Goal: Task Accomplishment & Management: Complete application form

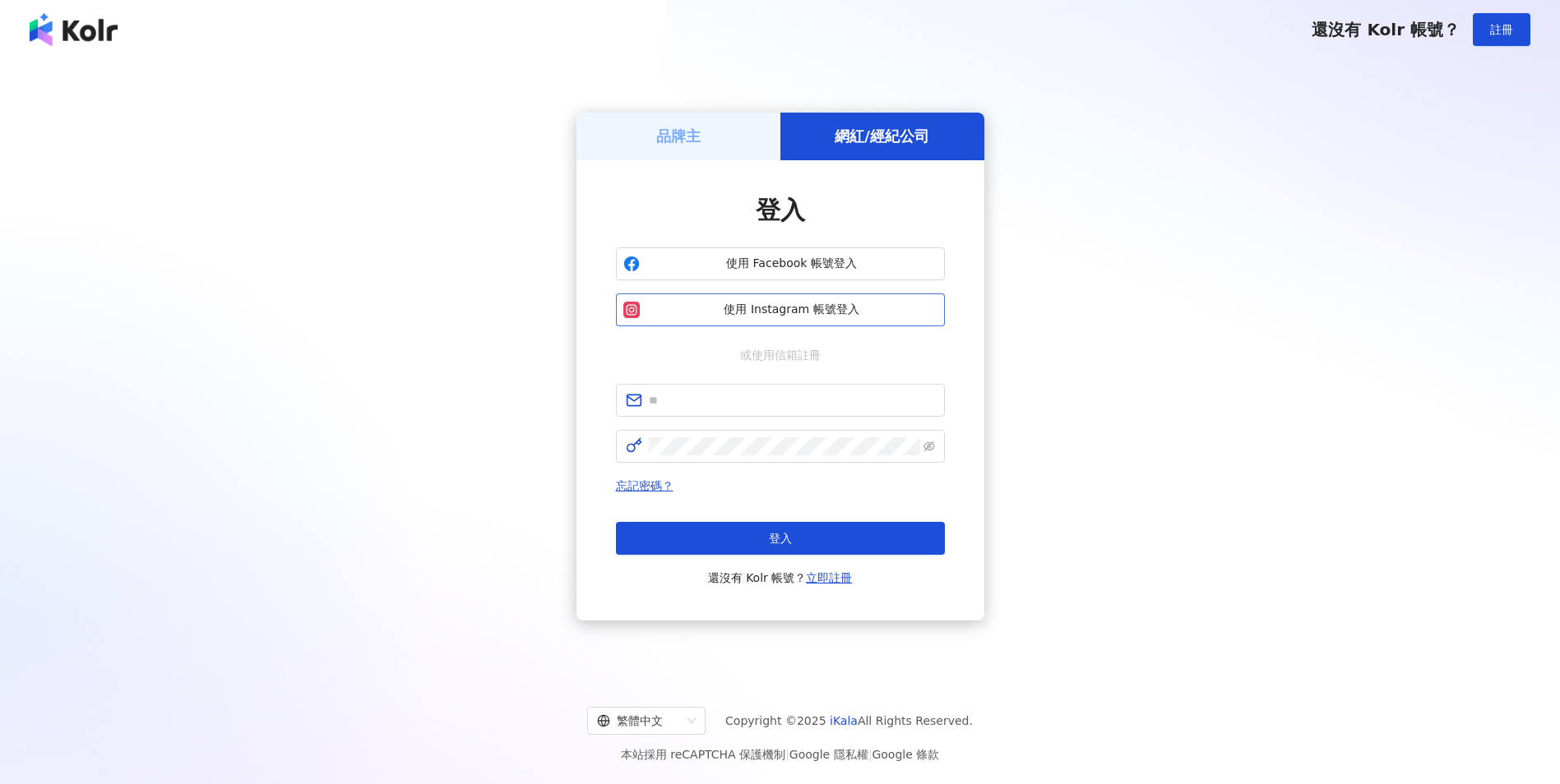
click at [851, 309] on span "使用 Instagram 帳號登入" at bounding box center [791, 309] width 291 height 17
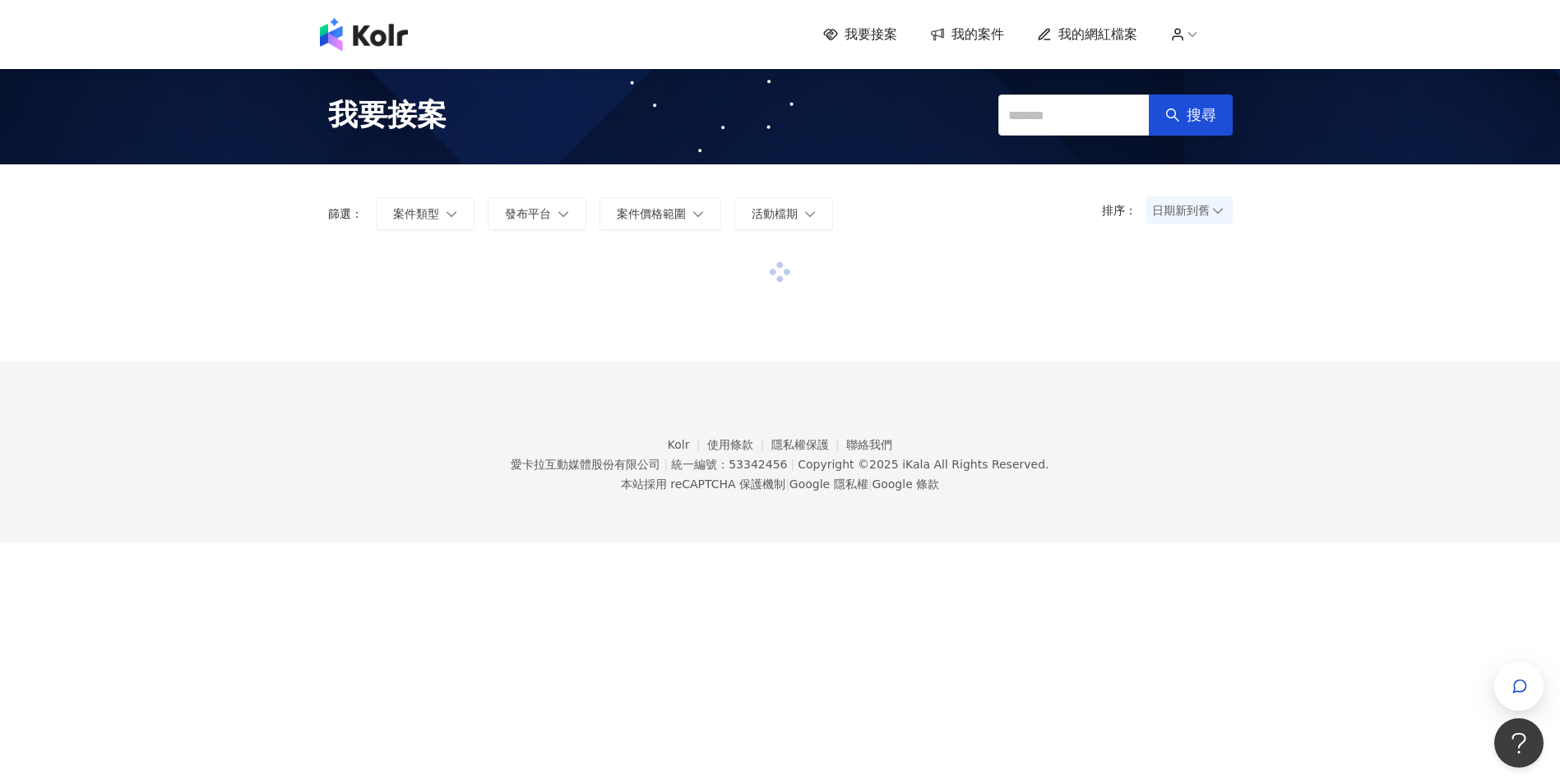
click at [1200, 37] on icon at bounding box center [1192, 34] width 15 height 15
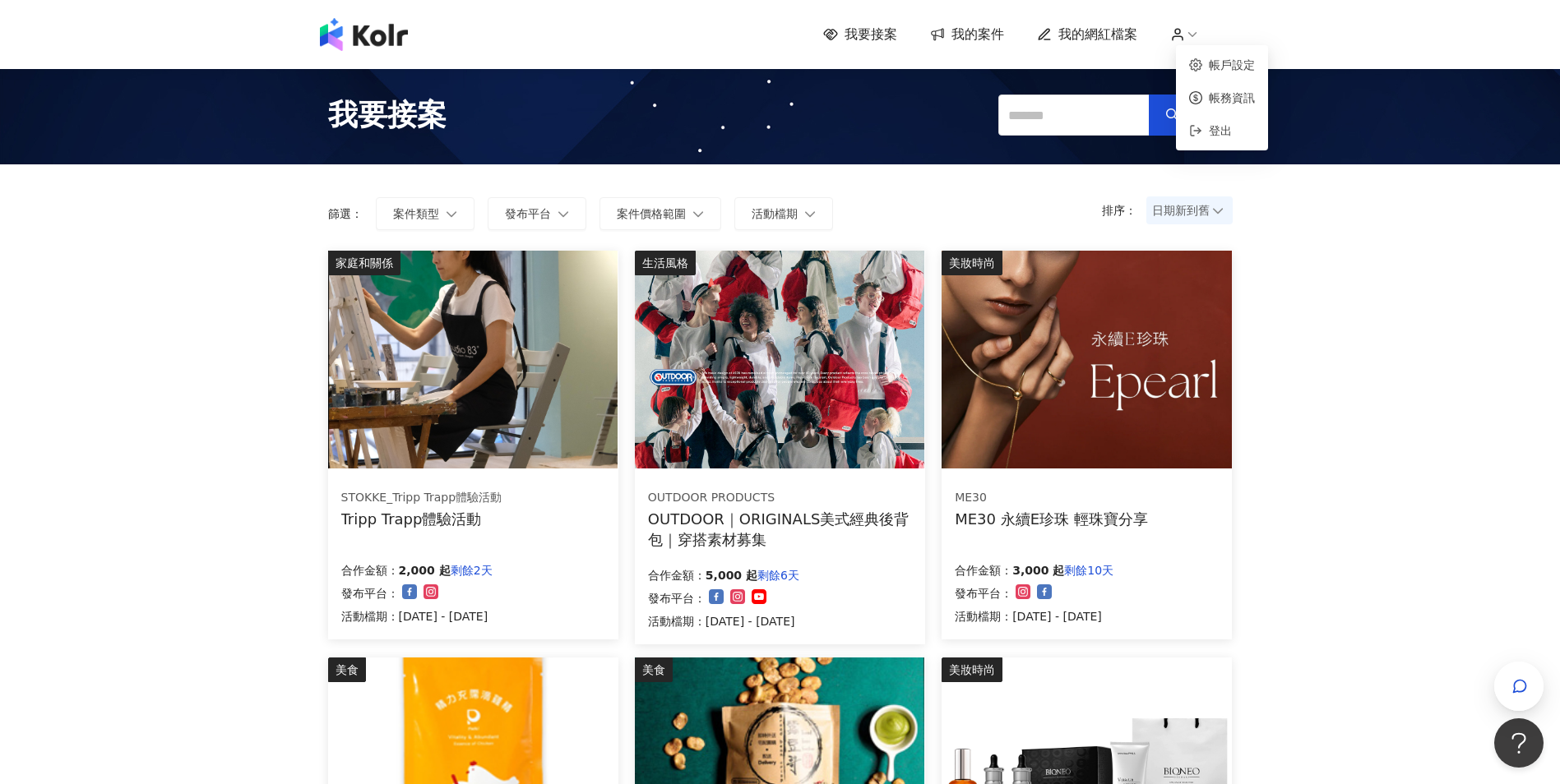
click at [1200, 37] on icon at bounding box center [1192, 34] width 15 height 15
click at [555, 216] on button "發布平台" at bounding box center [537, 214] width 99 height 33
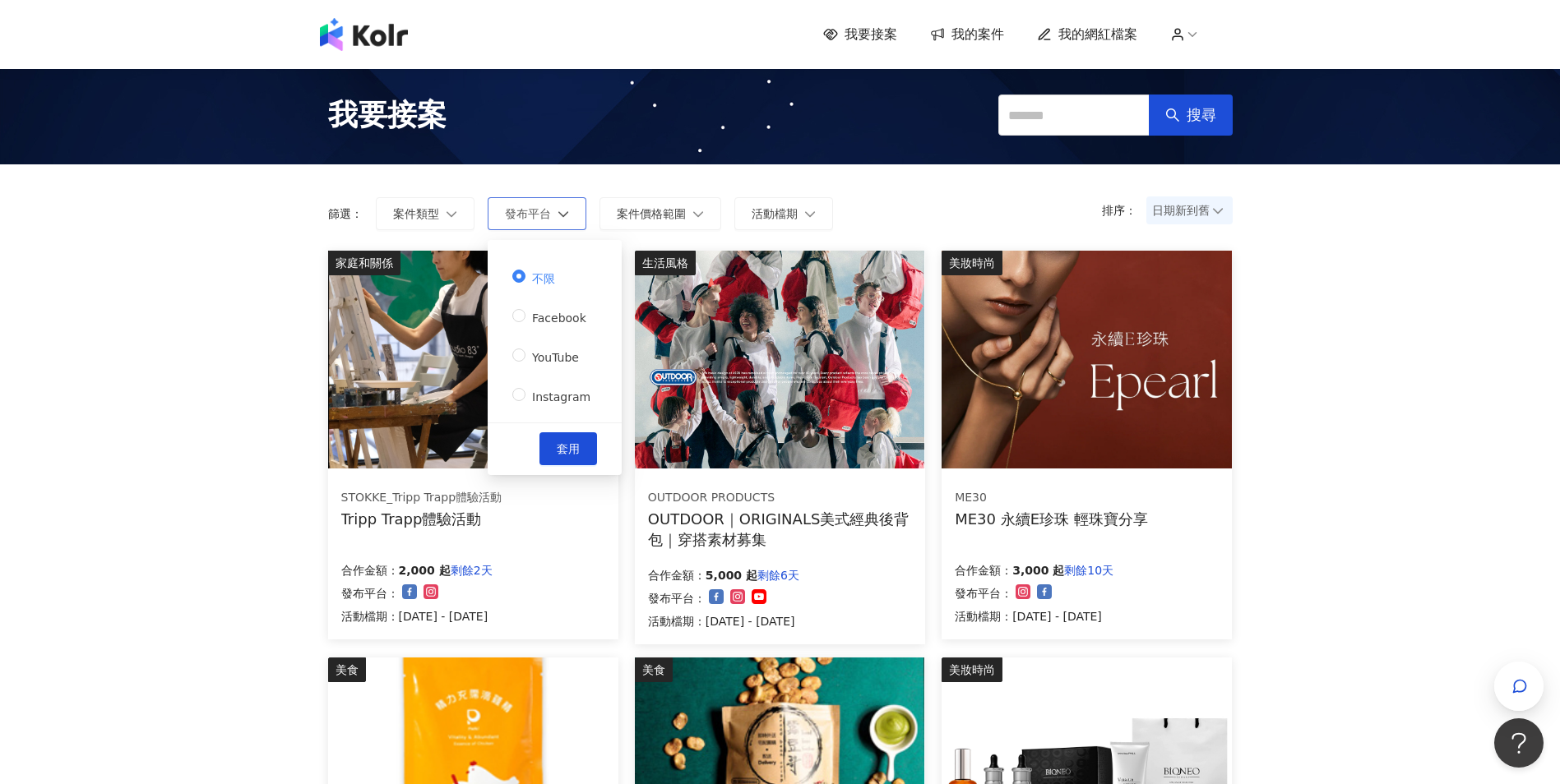
click at [555, 216] on button "發布平台" at bounding box center [537, 214] width 99 height 33
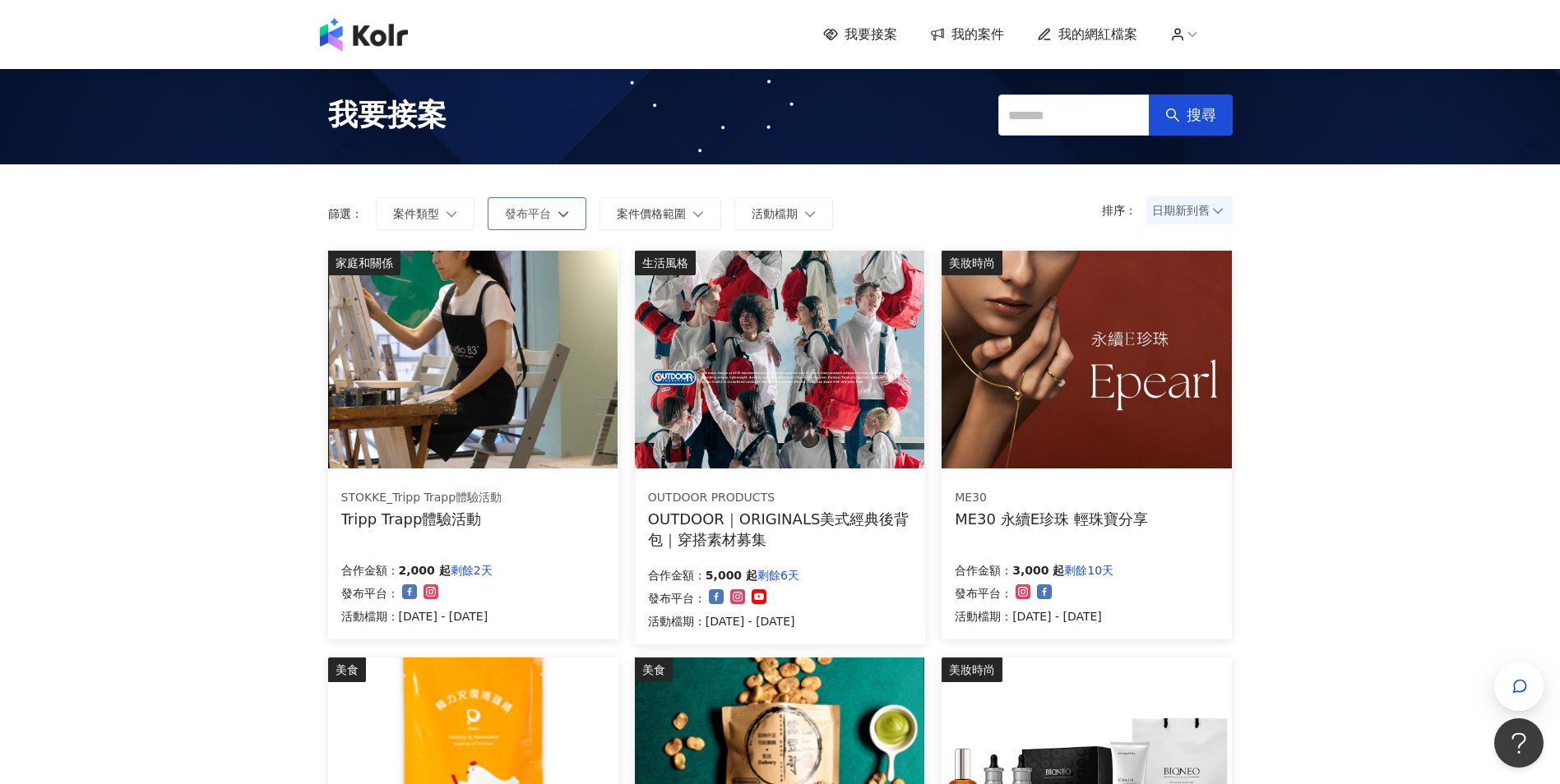
click at [554, 214] on button "發布平台" at bounding box center [537, 214] width 99 height 33
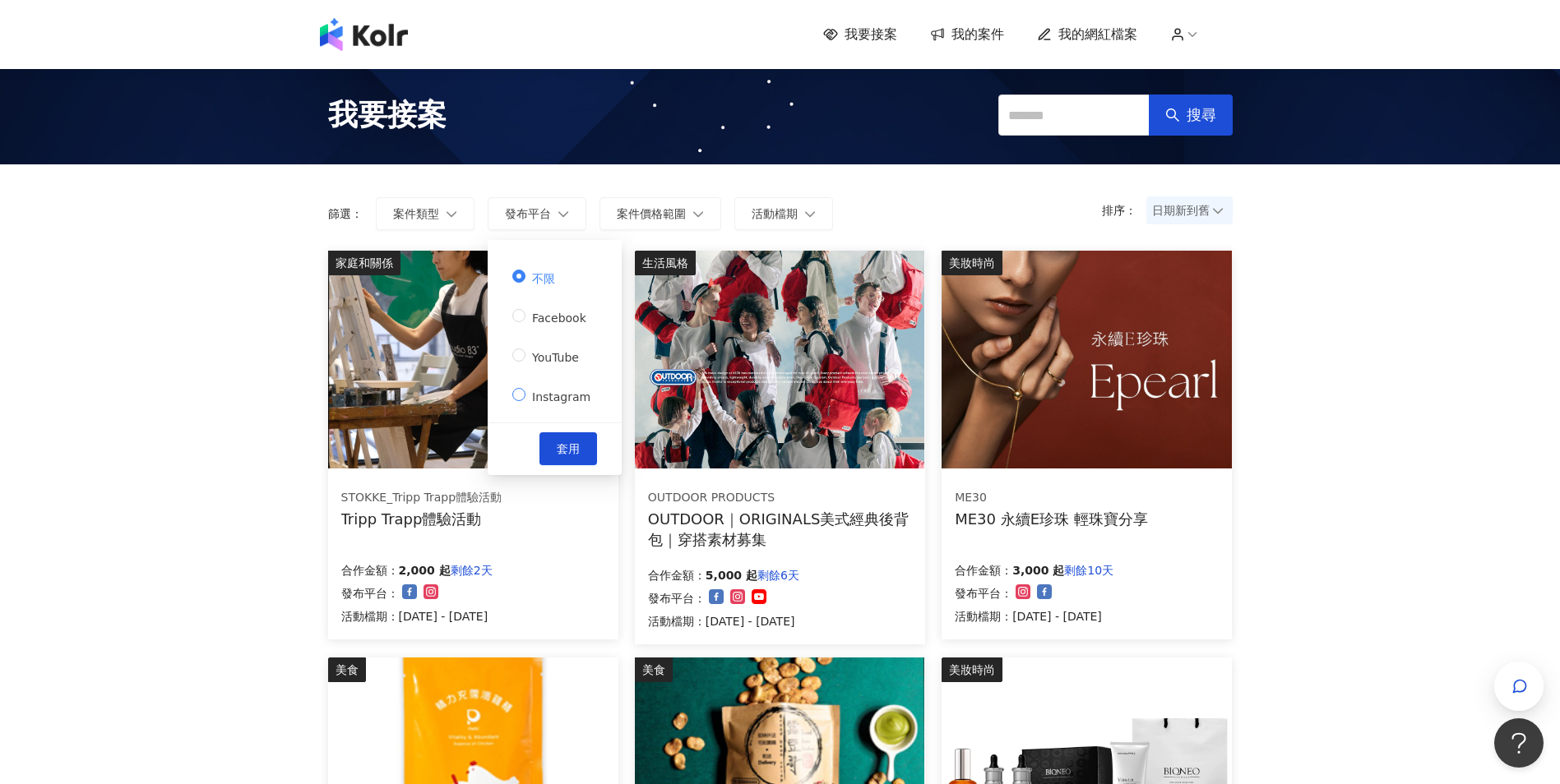
click at [563, 403] on span "Instagram" at bounding box center [561, 396] width 71 height 13
click at [433, 216] on span "案件類型" at bounding box center [415, 213] width 46 height 13
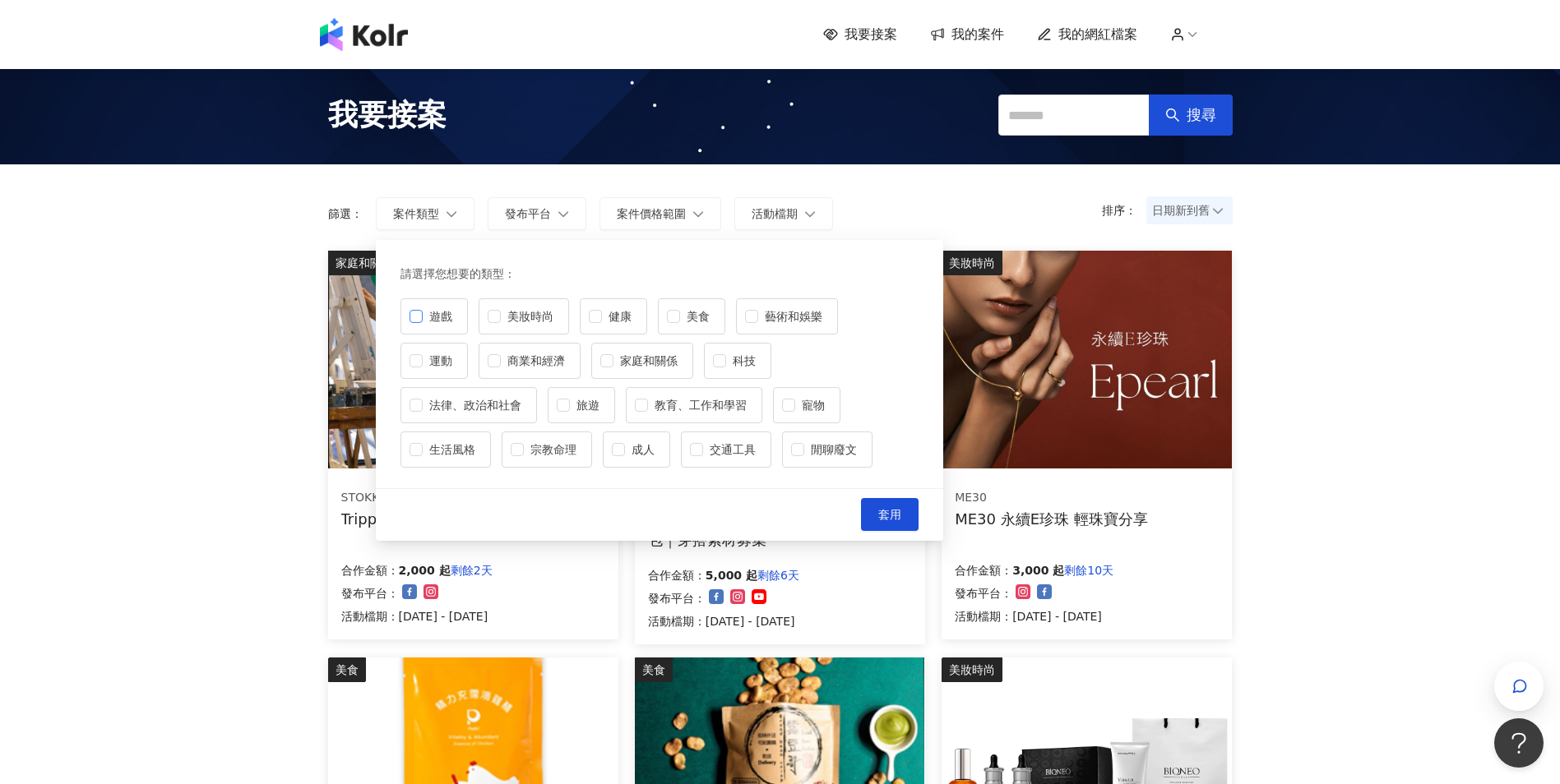
click at [442, 315] on span "遊戲" at bounding box center [440, 316] width 37 height 18
click at [763, 314] on span "藝術和娛樂" at bounding box center [792, 316] width 70 height 18
click at [484, 440] on label "生活風格" at bounding box center [445, 449] width 90 height 37
click at [889, 514] on span "套用" at bounding box center [889, 514] width 23 height 13
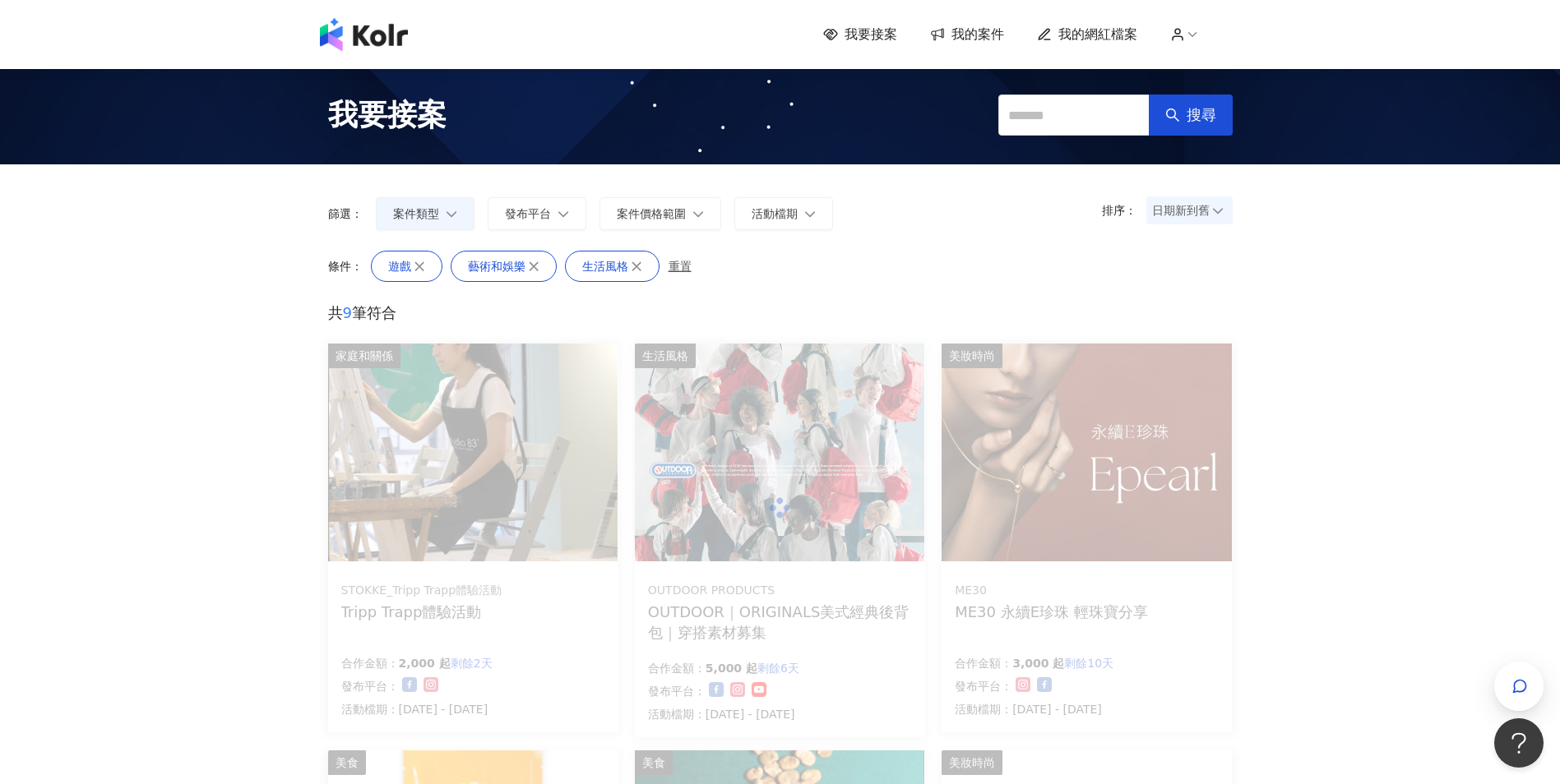
click at [858, 231] on div "排序： 日期新到舊 篩選： 案件類型 發布平台 案件價格範圍 活動檔期 清除 套用" at bounding box center [780, 207] width 938 height 86
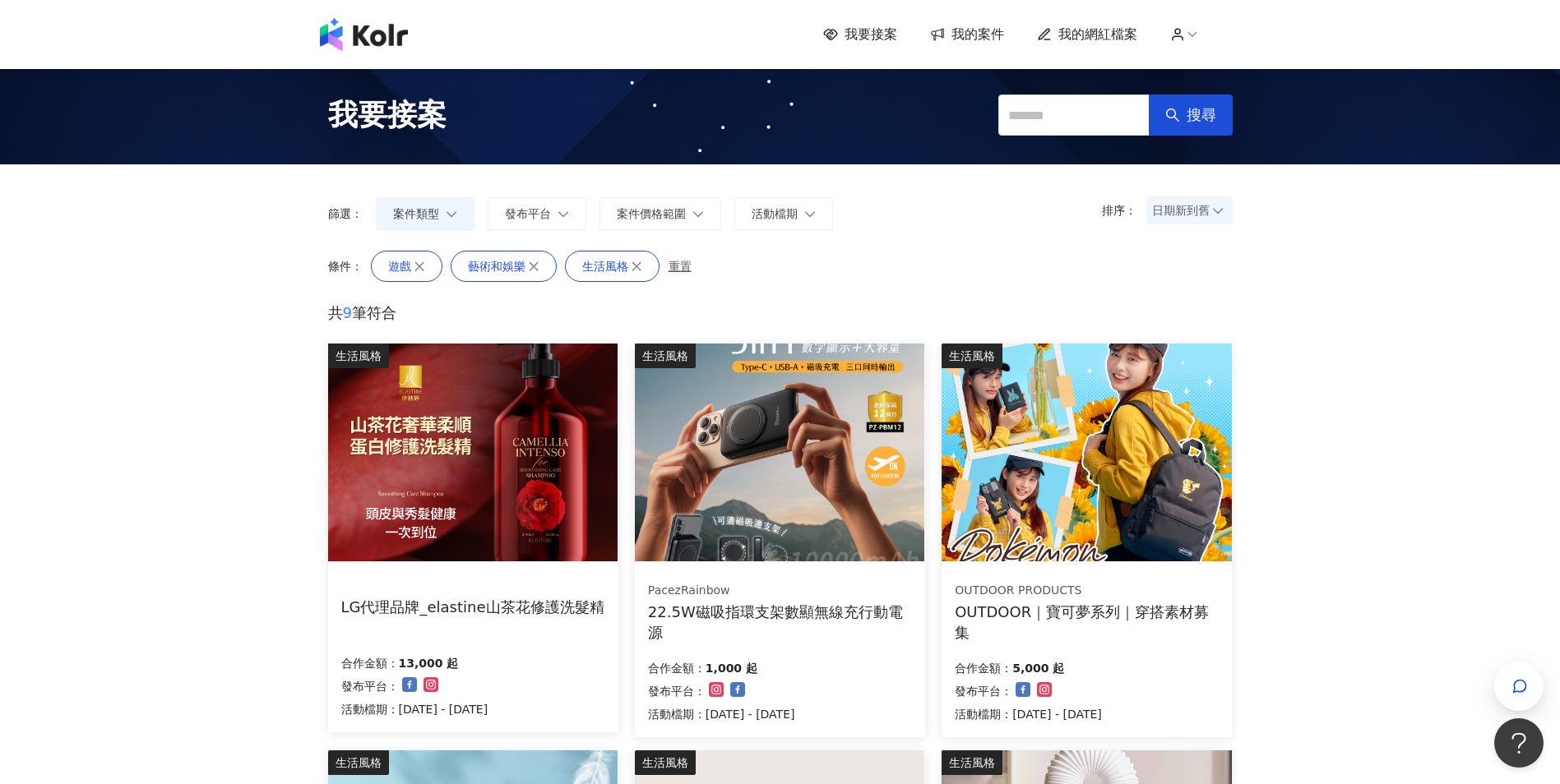
click at [851, 179] on div "排序： 日期新到舊 篩選： 案件類型 發布平台 案件價格範圍 活動檔期 清除 套用" at bounding box center [780, 207] width 938 height 86
click at [878, 242] on div "排序： 日期新到舊 篩選： 案件類型 發布平台 案件價格範圍 活動檔期 清除 套用" at bounding box center [780, 207] width 938 height 86
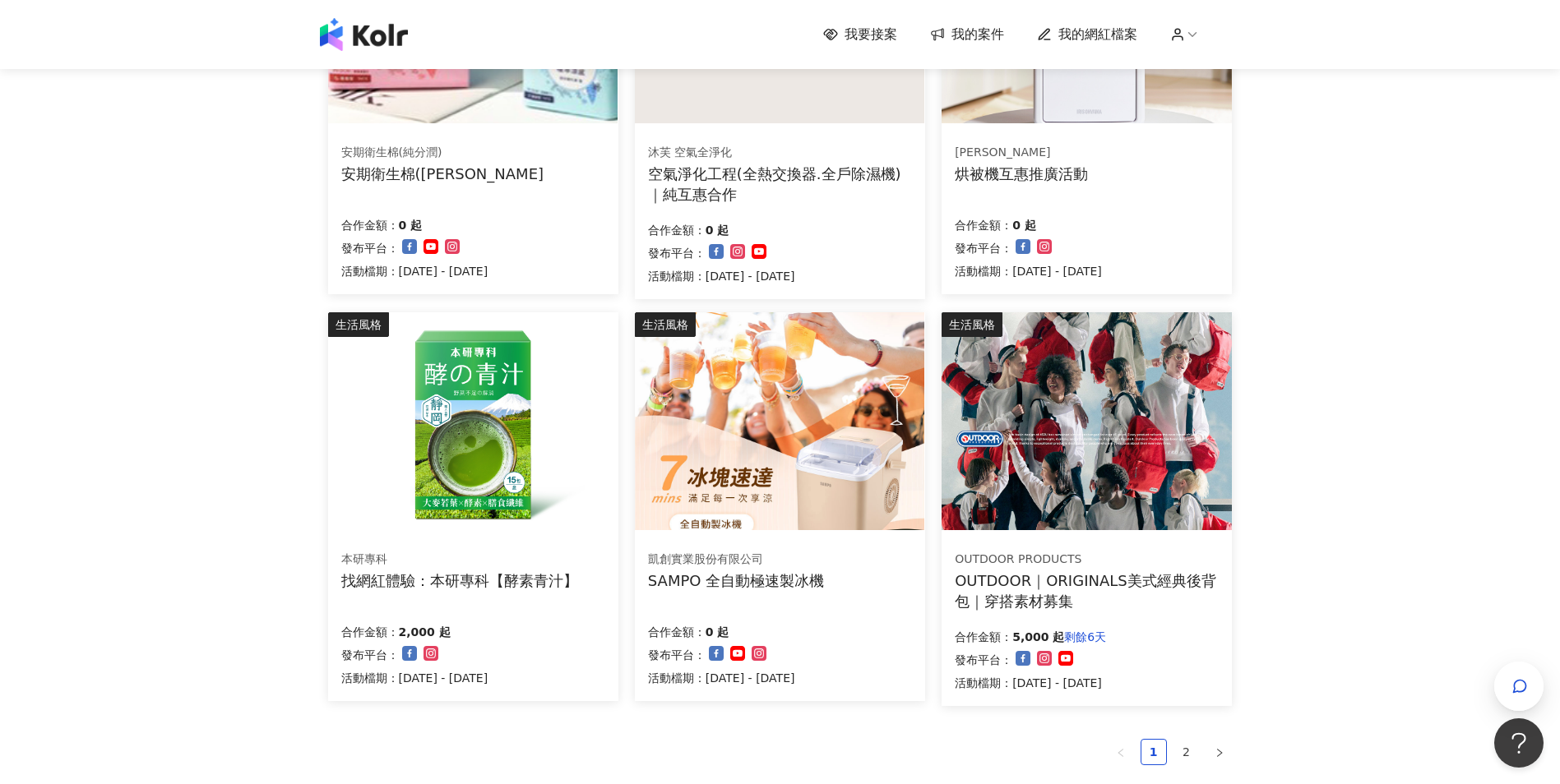
scroll to position [1069, 0]
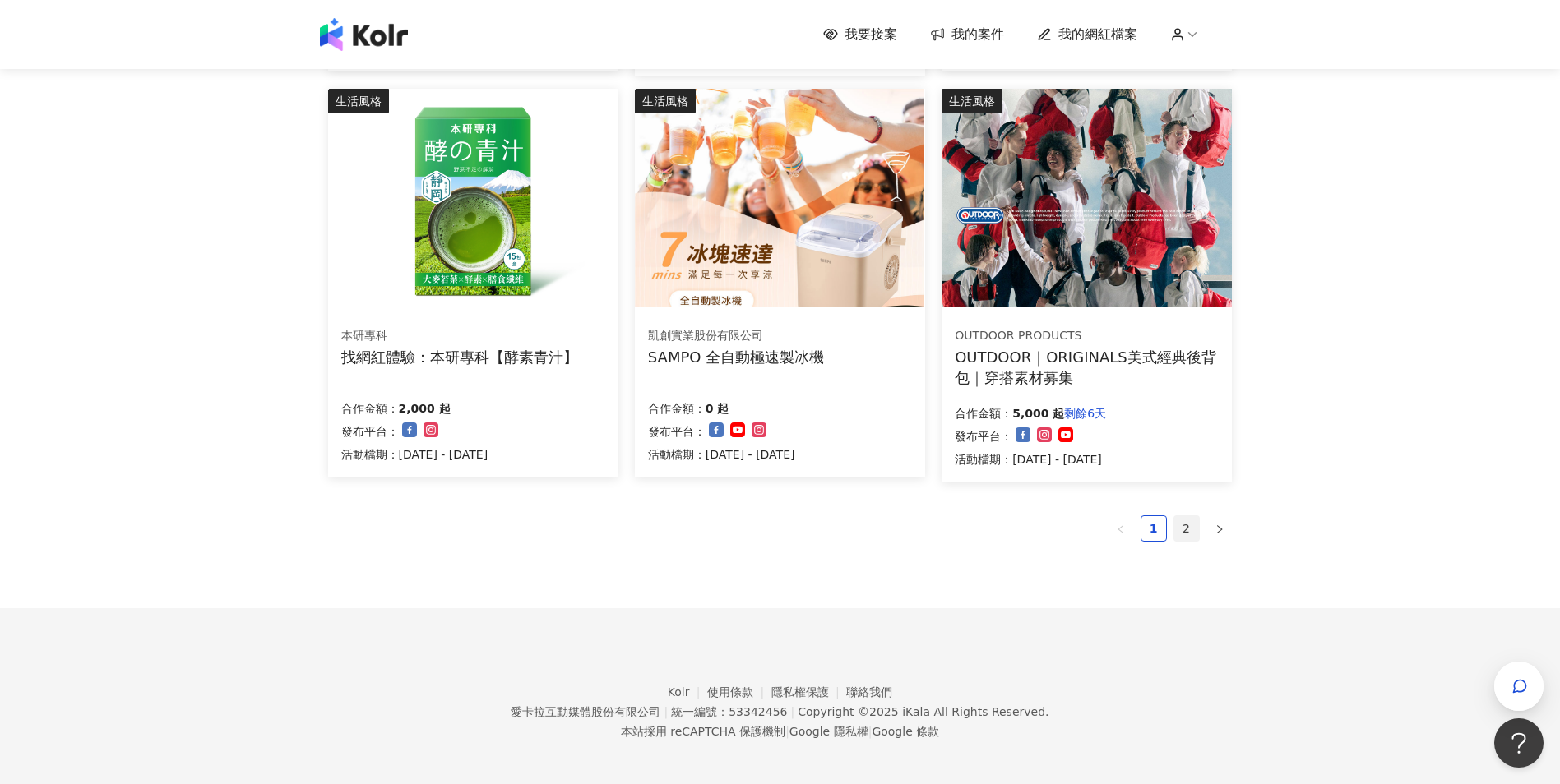
click at [1192, 518] on link "2" at bounding box center [1186, 528] width 25 height 25
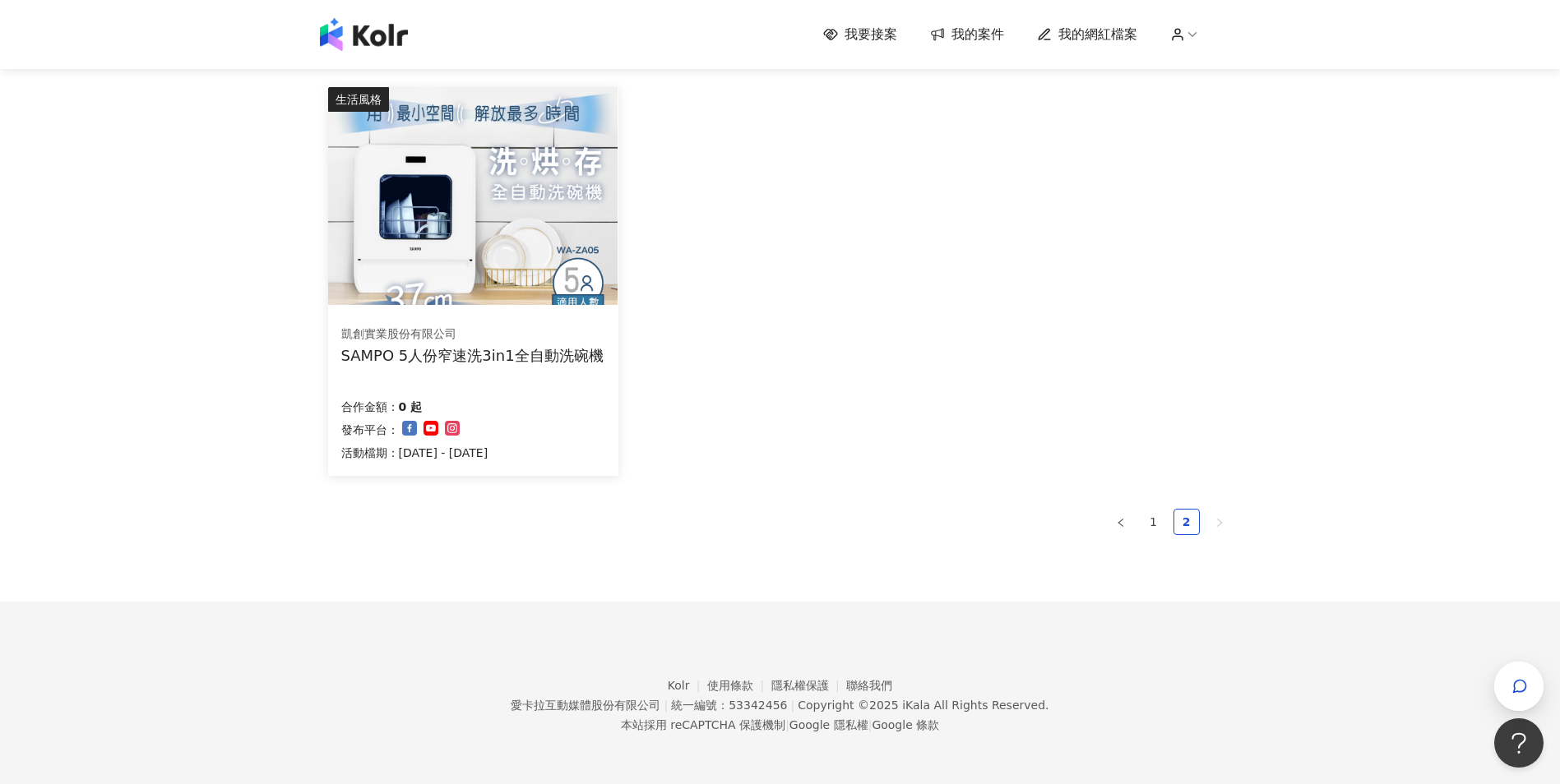
scroll to position [256, 0]
click at [1157, 524] on link "1" at bounding box center [1153, 521] width 25 height 25
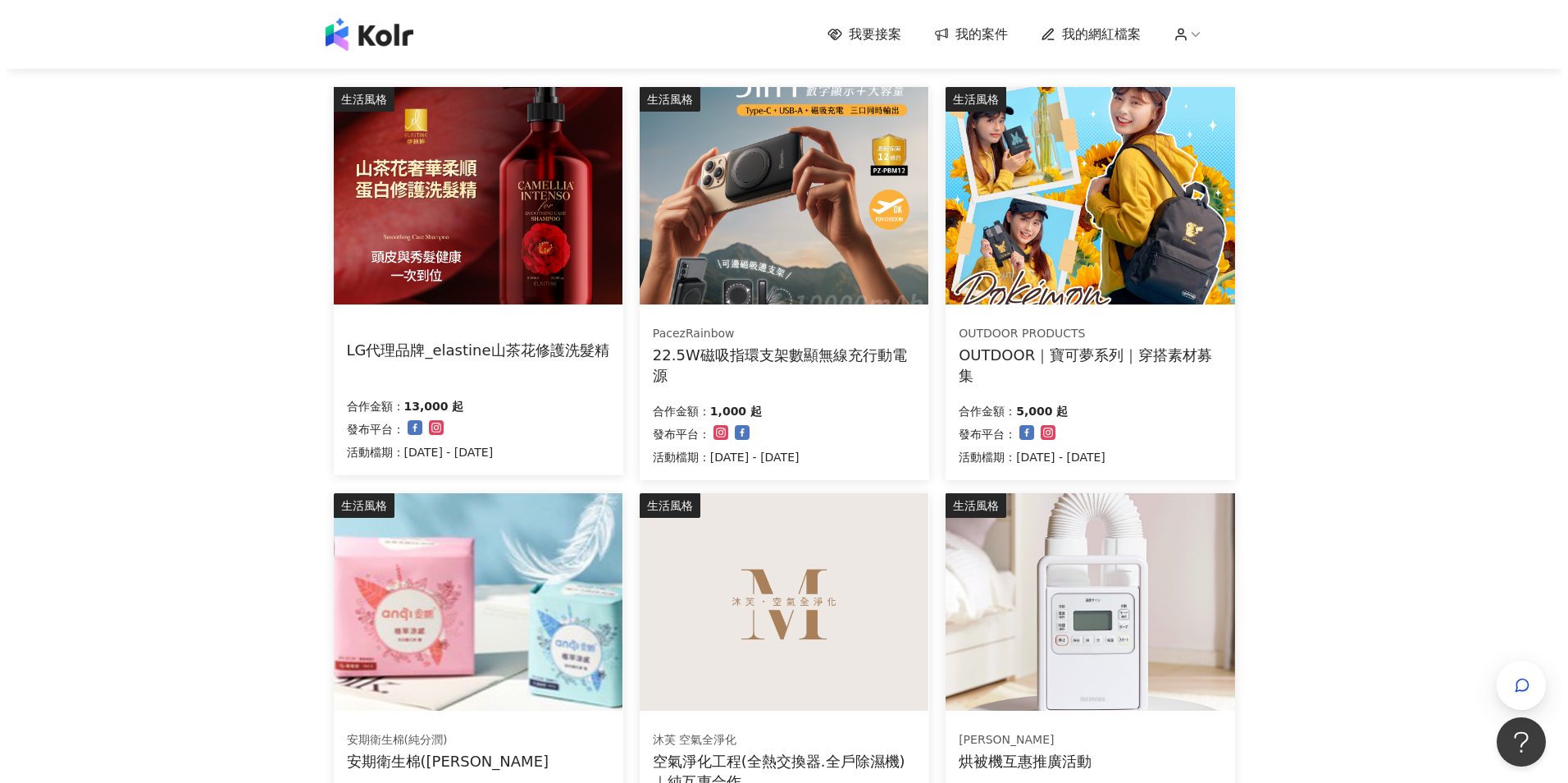
scroll to position [666, 0]
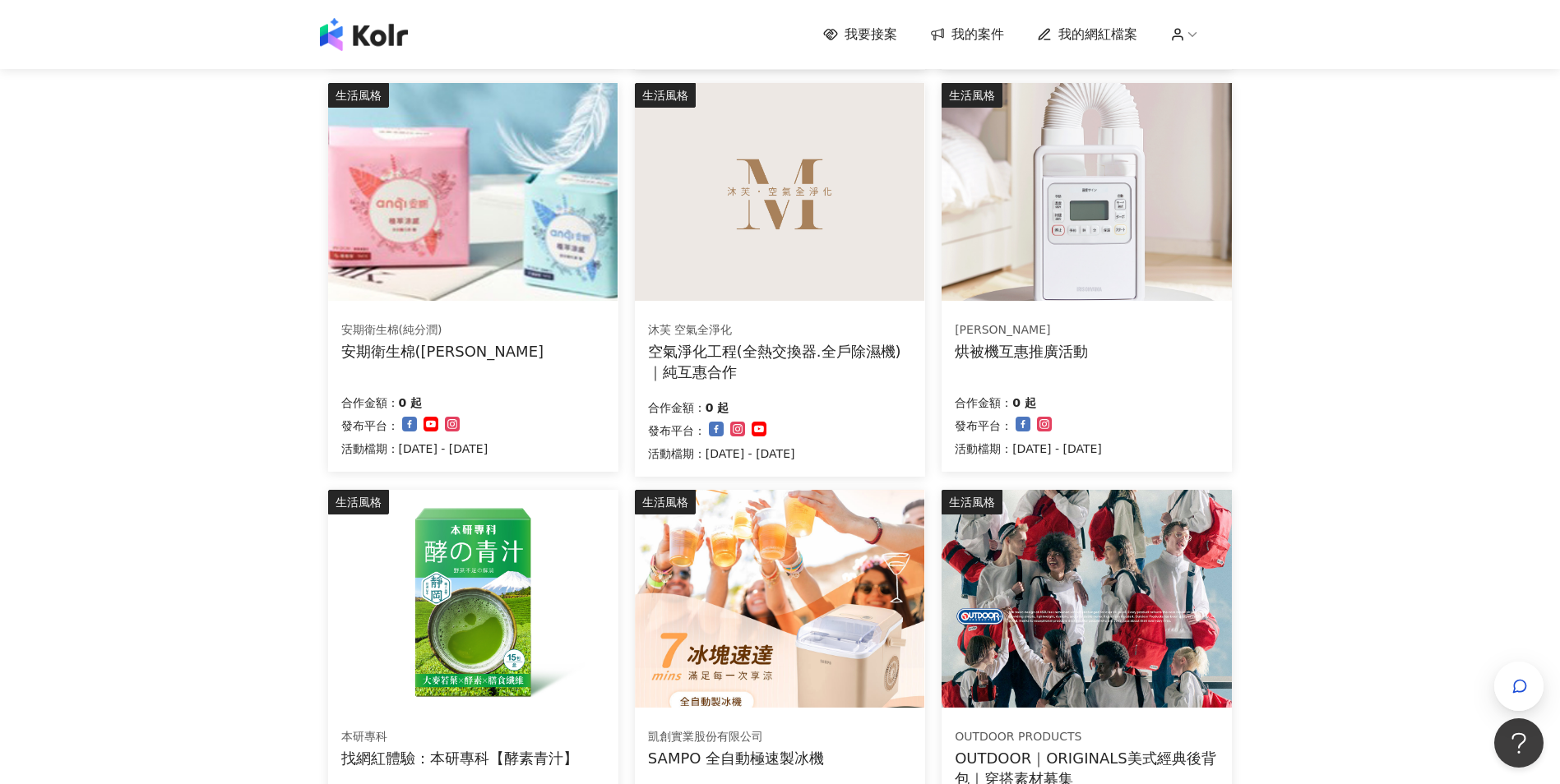
click at [1071, 524] on img at bounding box center [1086, 598] width 290 height 218
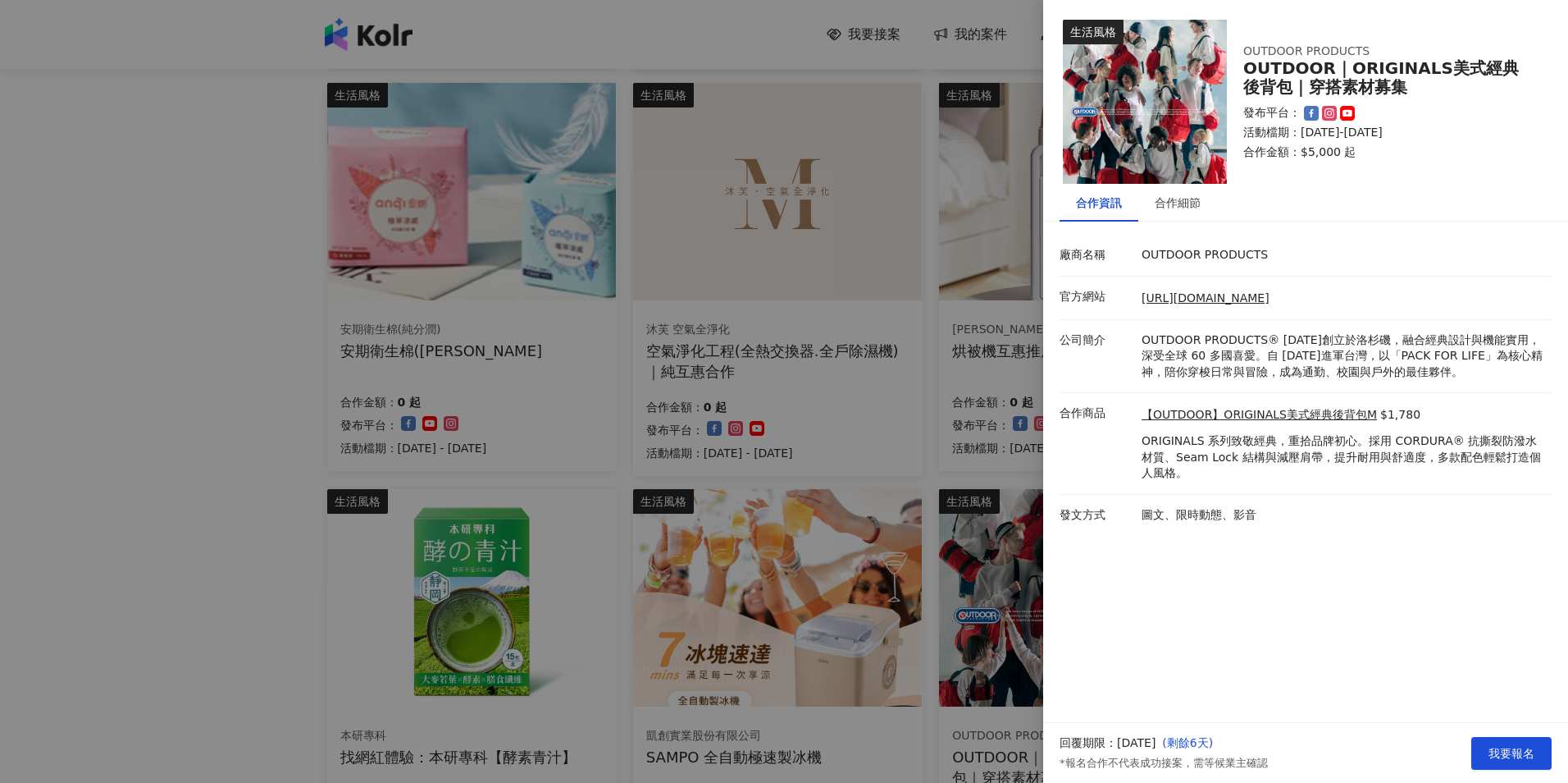
click at [1184, 328] on li "公司簡介 OUTDOOR PRODUCTS® [DATE]創立於洛杉磯，融合經典設計與機能實用，深受全球 60 多國喜愛。自 [DATE]進軍台灣，以「PAC…" at bounding box center [1306, 356] width 492 height 74
drag, startPoint x: 1184, startPoint y: 328, endPoint x: 1156, endPoint y: 318, distance: 29.7
click at [1156, 319] on li "官方網站 [URL][DOMAIN_NAME]" at bounding box center [1306, 298] width 492 height 43
click at [1168, 299] on link "[URL][DOMAIN_NAME]" at bounding box center [1206, 297] width 128 height 13
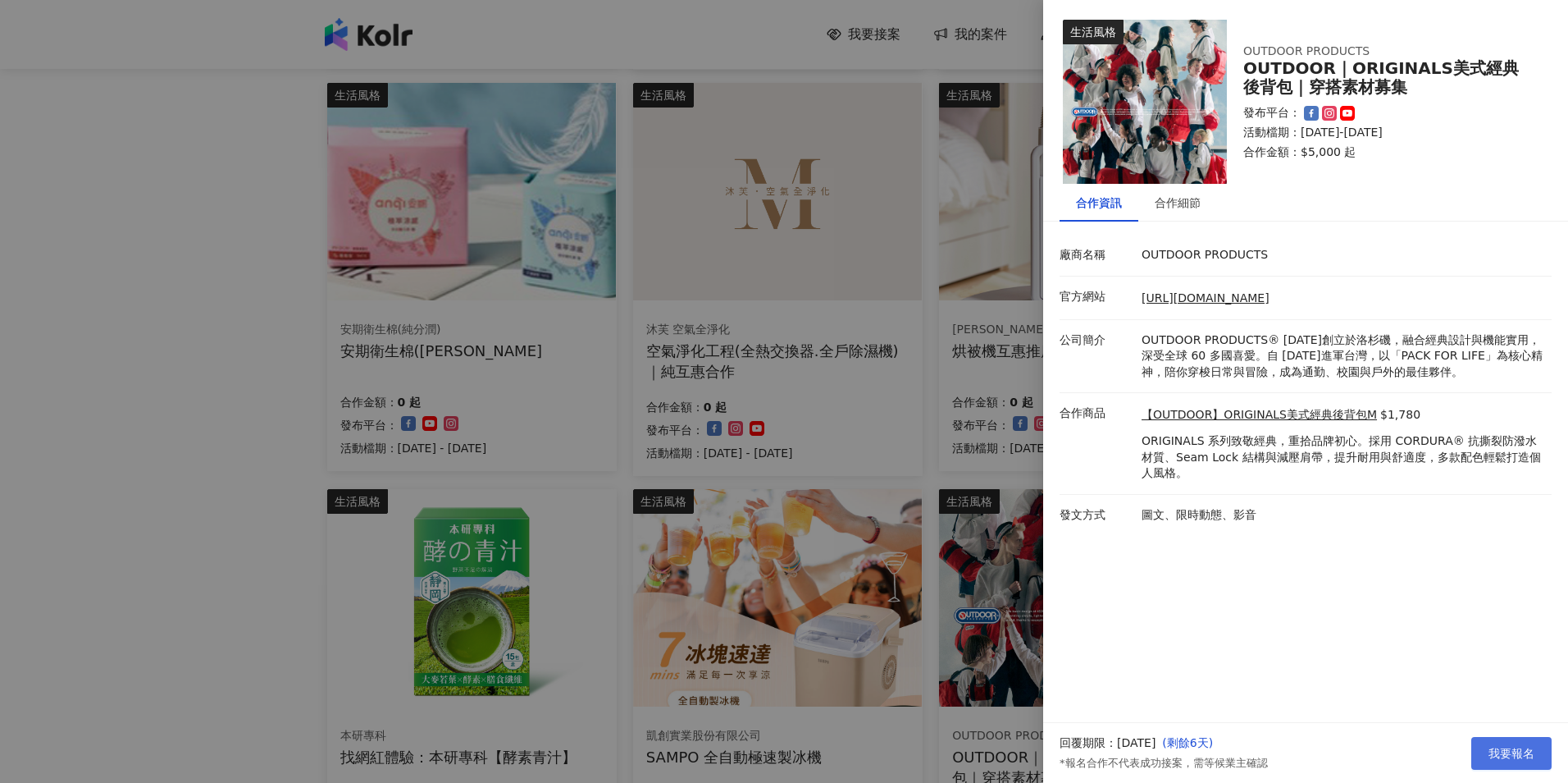
click at [1499, 746] on span "我要報名" at bounding box center [1512, 752] width 46 height 13
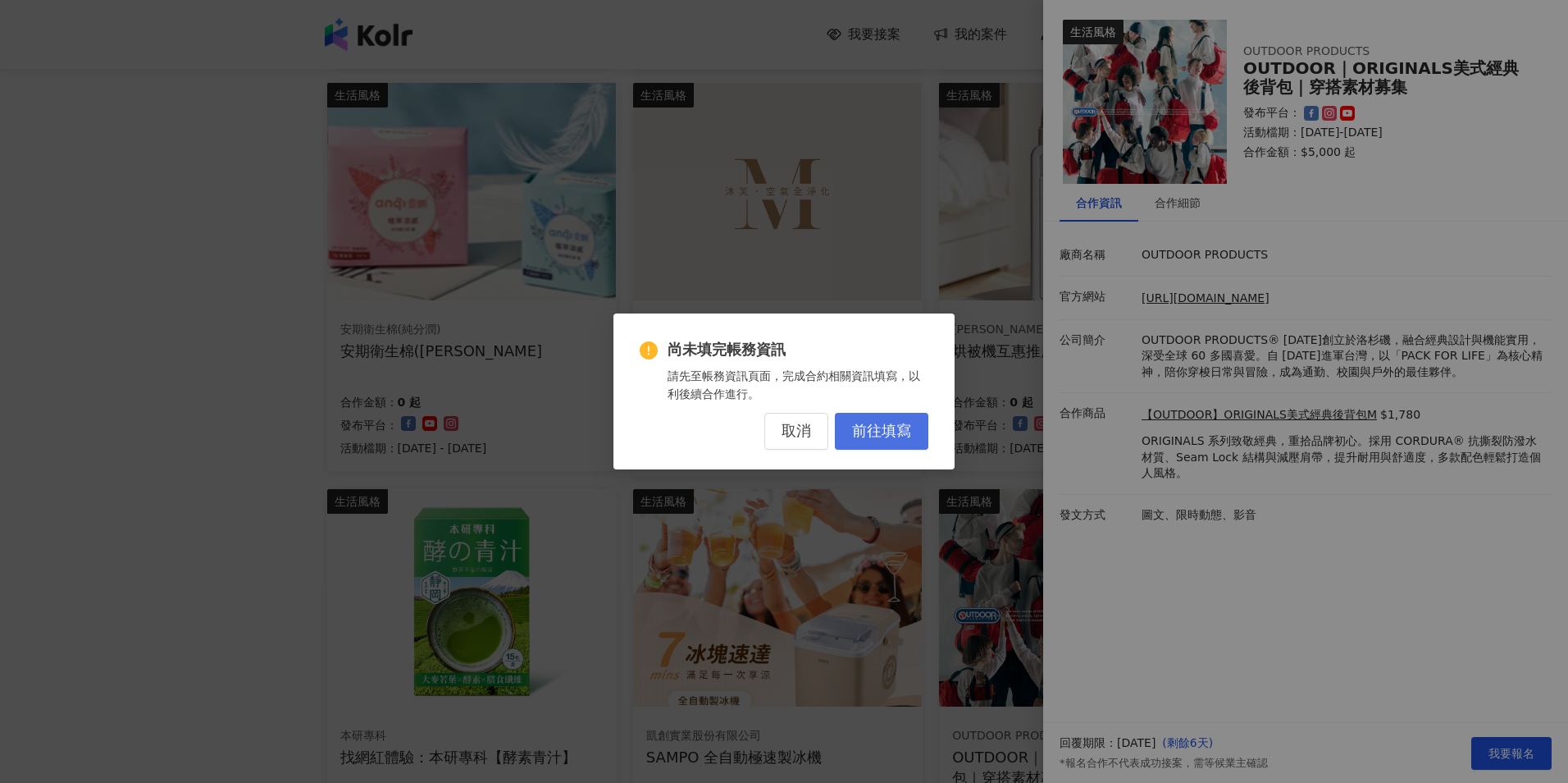
click at [897, 431] on span "前往填寫" at bounding box center [882, 431] width 59 height 18
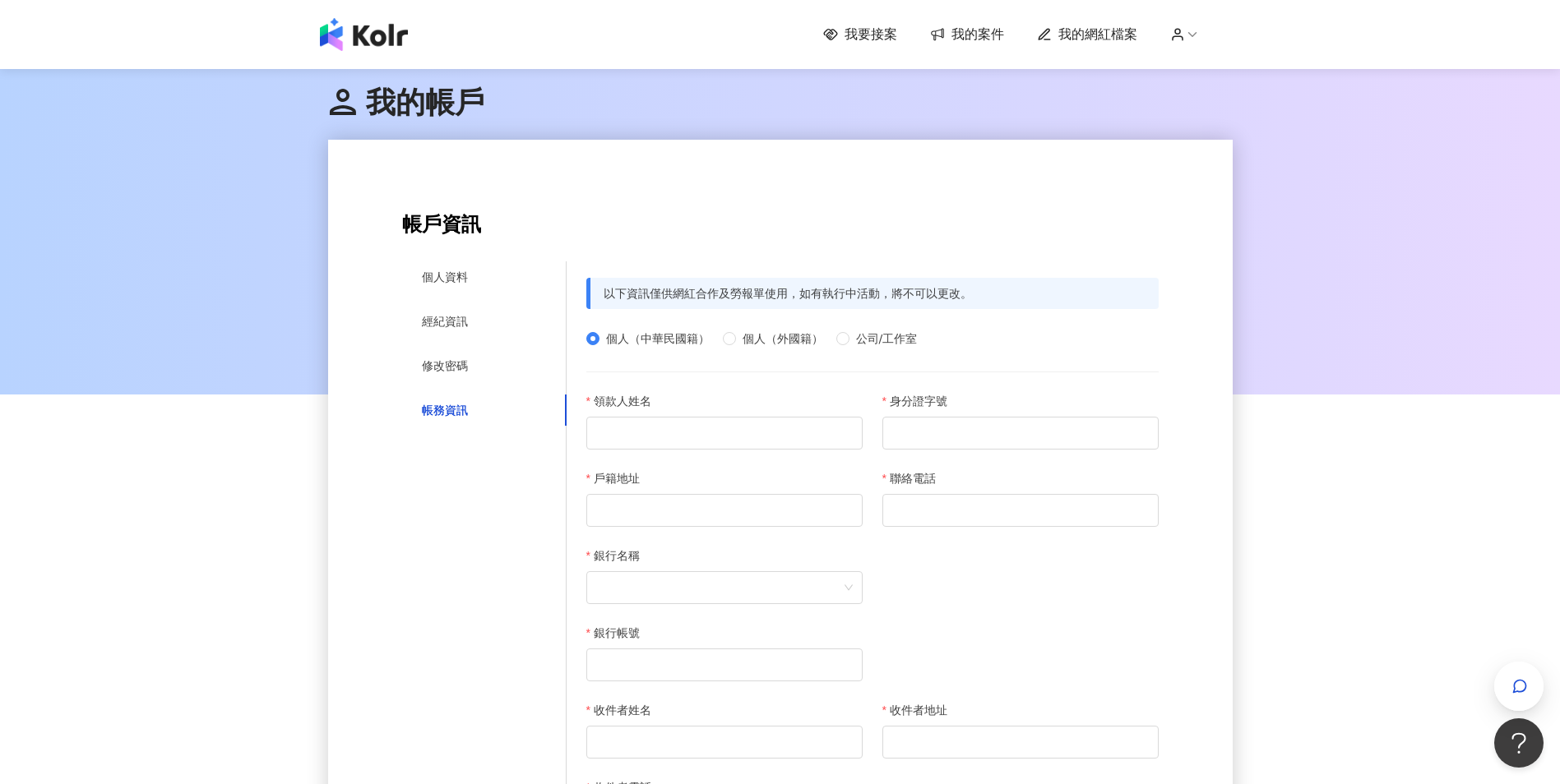
click at [1291, 262] on div at bounding box center [780, 230] width 1560 height 329
click at [1306, 252] on div at bounding box center [780, 230] width 1560 height 329
click at [781, 428] on input "領款人姓名" at bounding box center [724, 432] width 276 height 33
type input "***"
type input "**********"
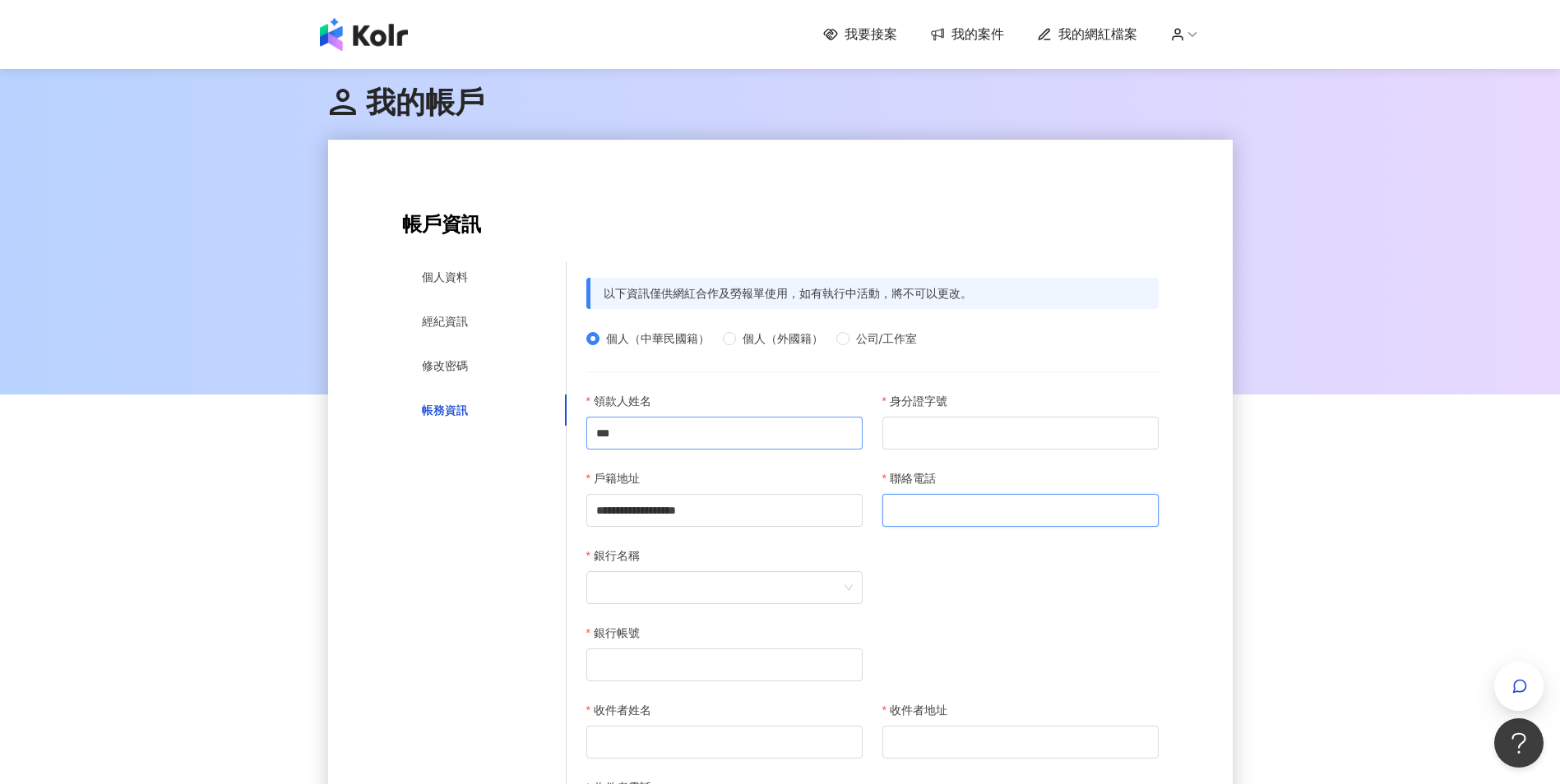
type input "**********"
click at [943, 431] on input "身分證字號" at bounding box center [1020, 432] width 276 height 33
type input "**********"
click at [995, 347] on div "個人（中華民國籍） 個人（外國籍） 公司/工作室" at bounding box center [872, 338] width 573 height 18
click at [766, 576] on span at bounding box center [724, 588] width 256 height 32
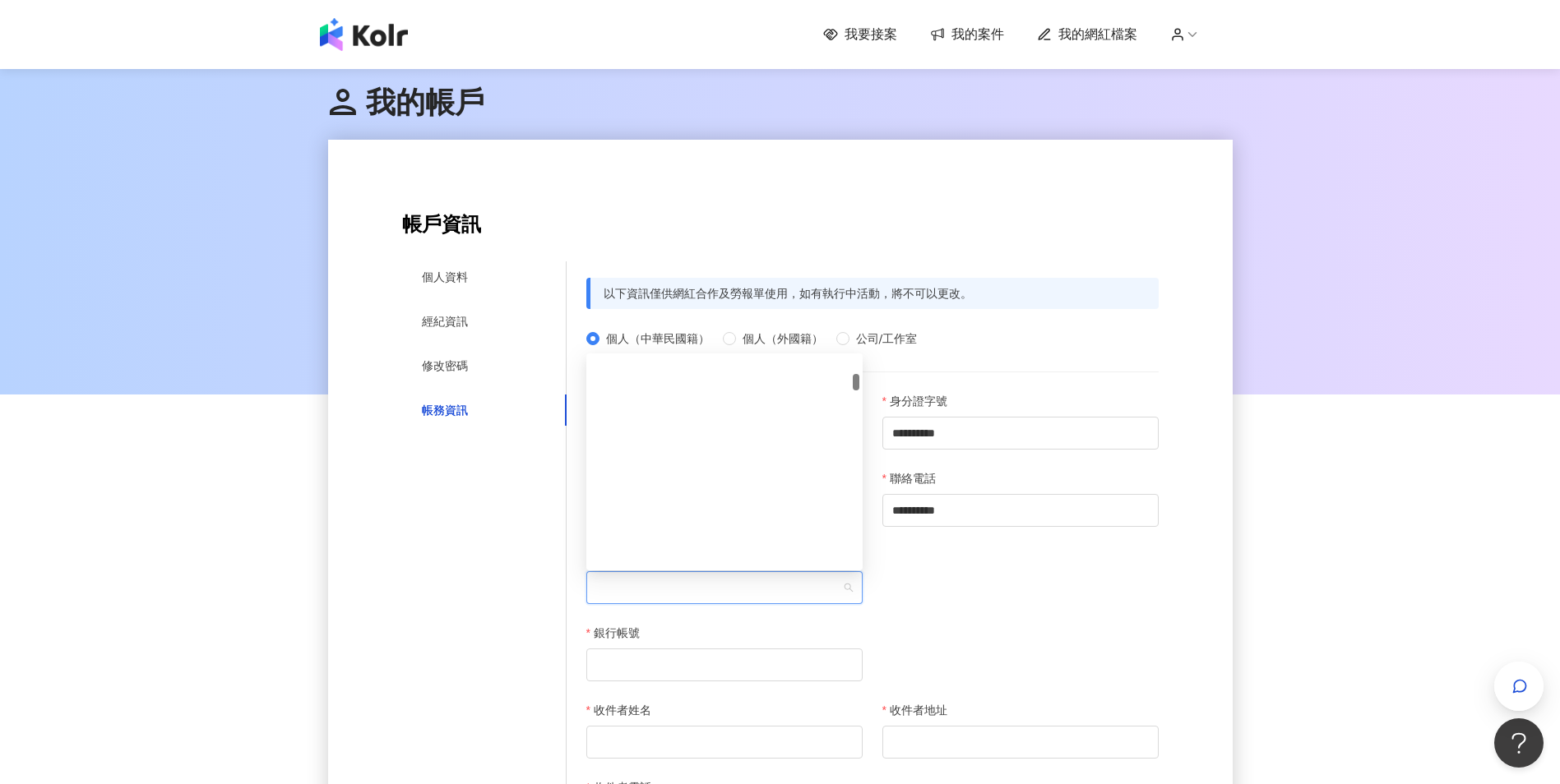
scroll to position [822, 0]
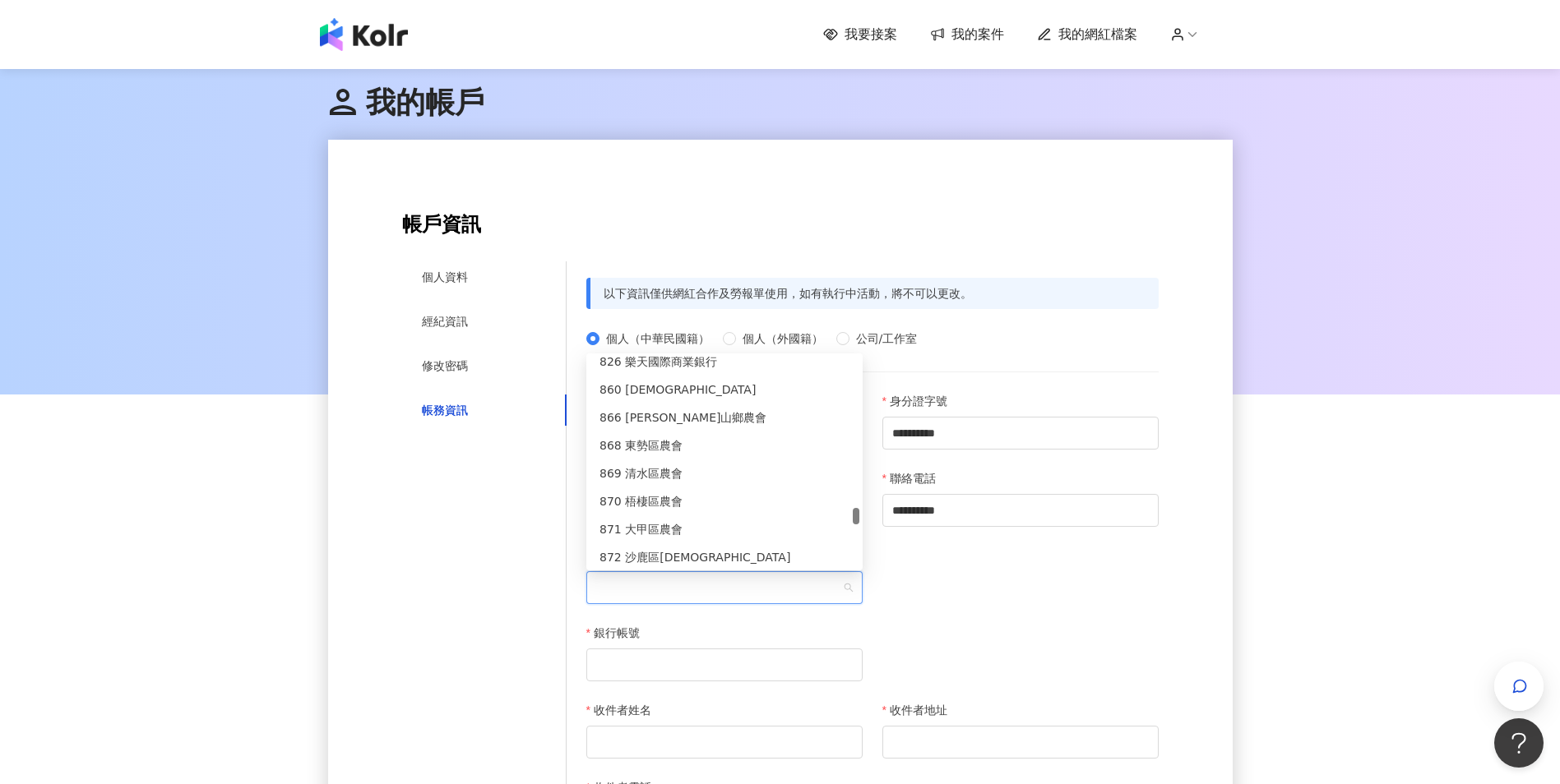
drag, startPoint x: 859, startPoint y: 378, endPoint x: 870, endPoint y: 511, distance: 133.5
click at [870, 511] on body "**********" at bounding box center [780, 392] width 1560 height 784
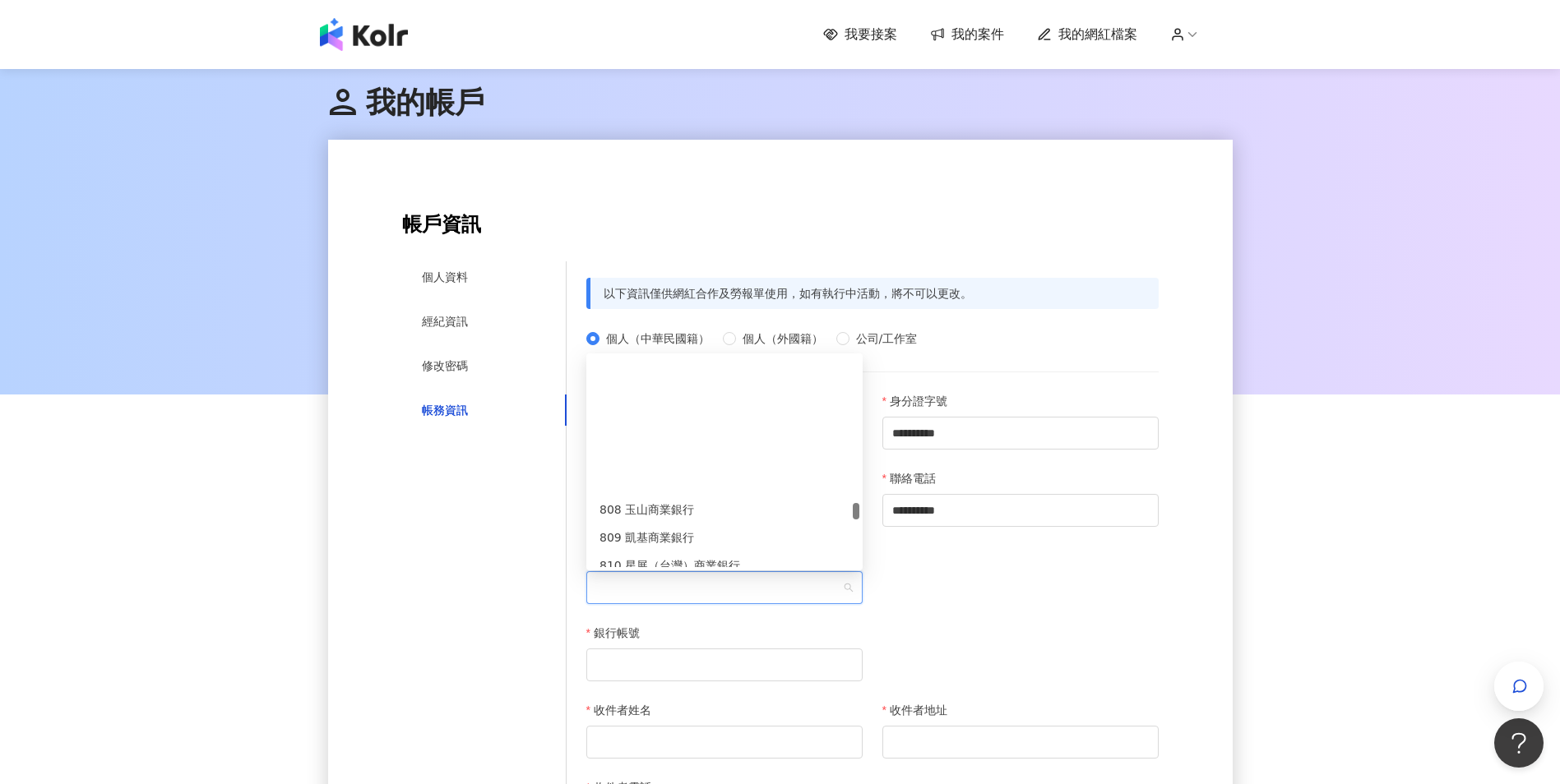
scroll to position [6166, 0]
click at [695, 533] on div "824 連線商業銀行" at bounding box center [724, 541] width 250 height 18
click at [929, 580] on span at bounding box center [1020, 588] width 256 height 32
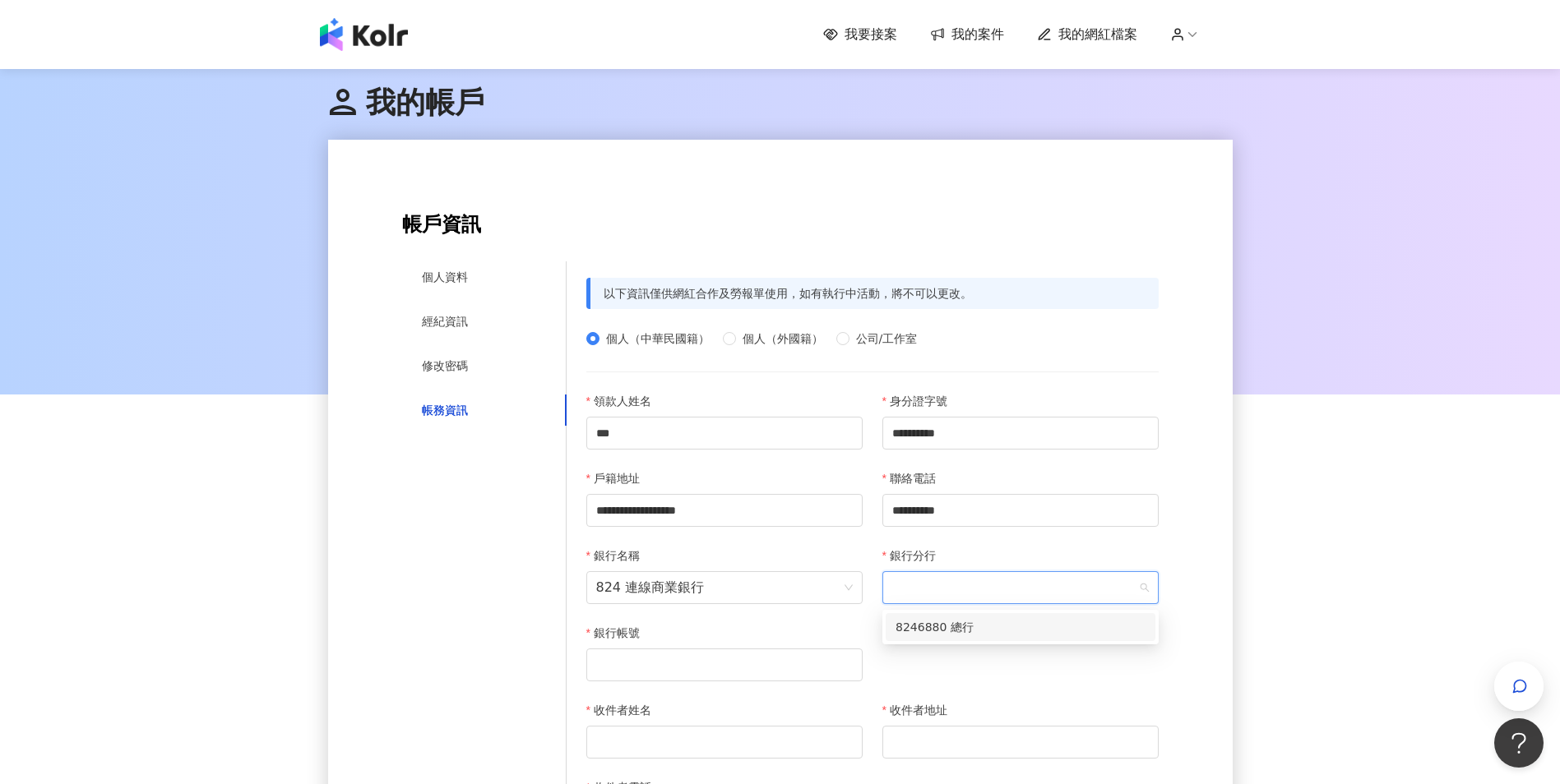
click at [954, 630] on div "8246880 總行" at bounding box center [1020, 627] width 250 height 18
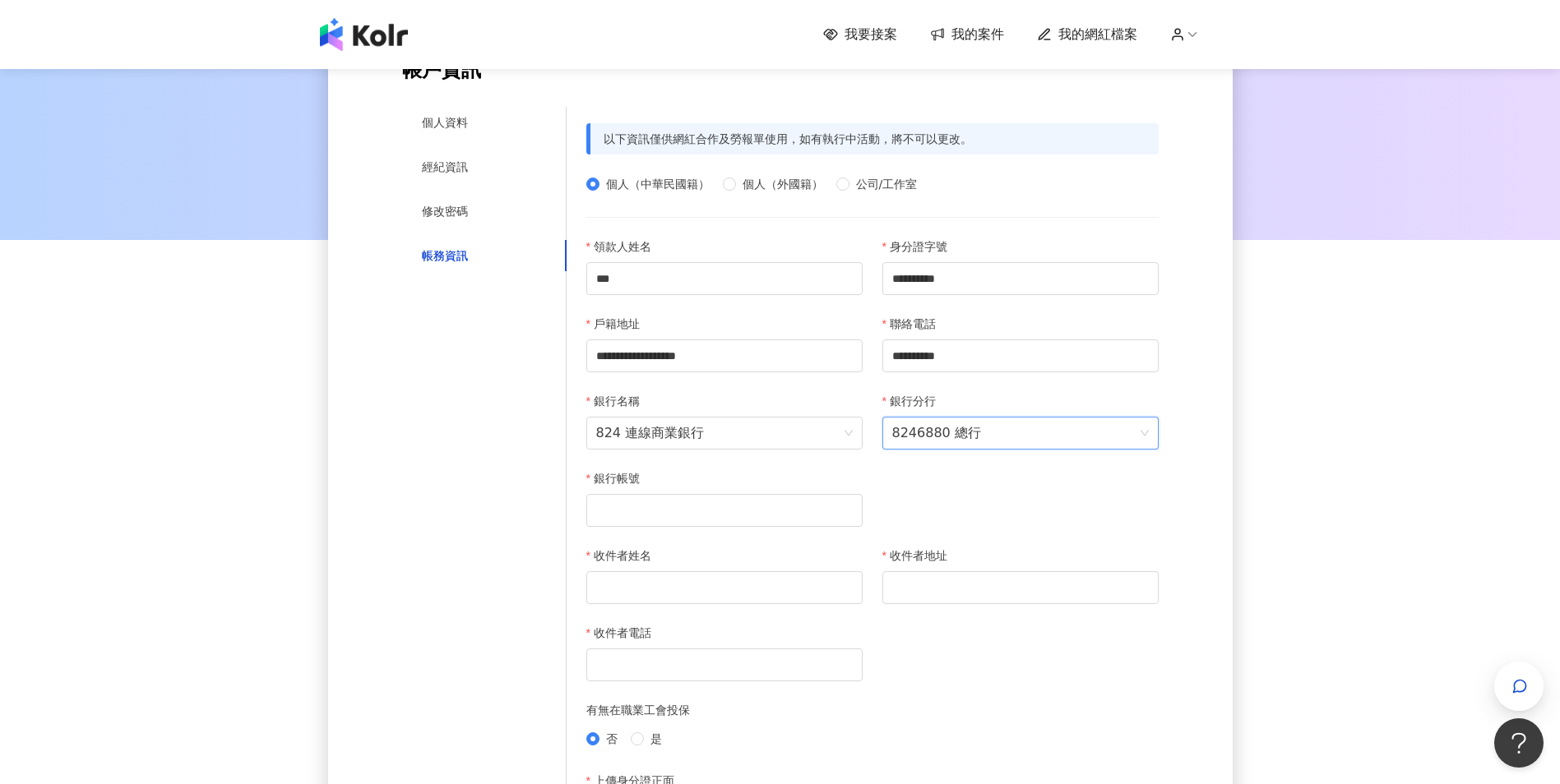
scroll to position [164, 0]
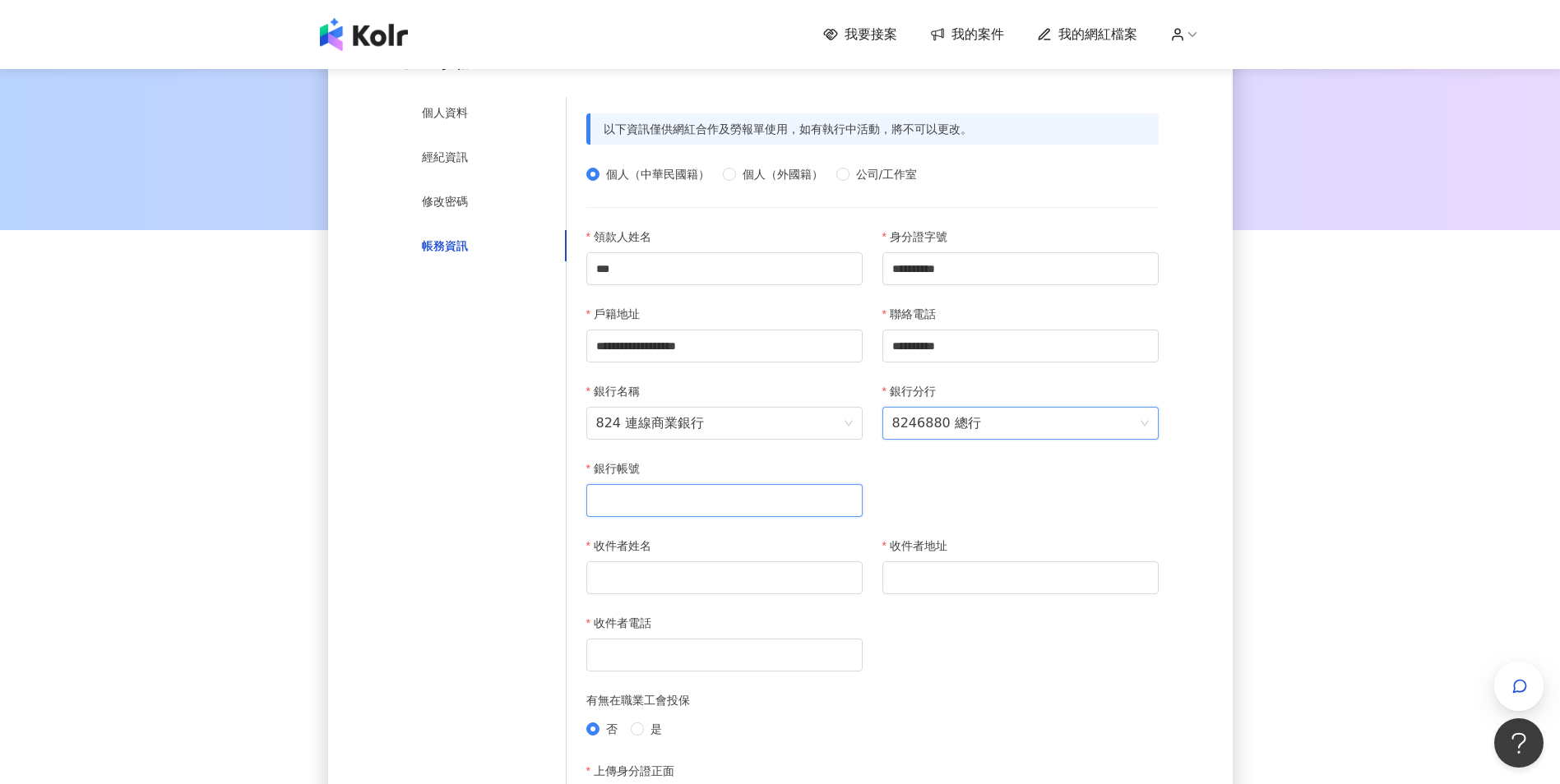
click at [648, 496] on input "銀行帳號" at bounding box center [724, 500] width 276 height 33
click at [587, 514] on input "**********" at bounding box center [724, 500] width 276 height 33
type input "**********"
click at [573, 548] on div "**********" at bounding box center [863, 724] width 593 height 1220
click at [710, 594] on input "收件者姓名" at bounding box center [724, 577] width 276 height 33
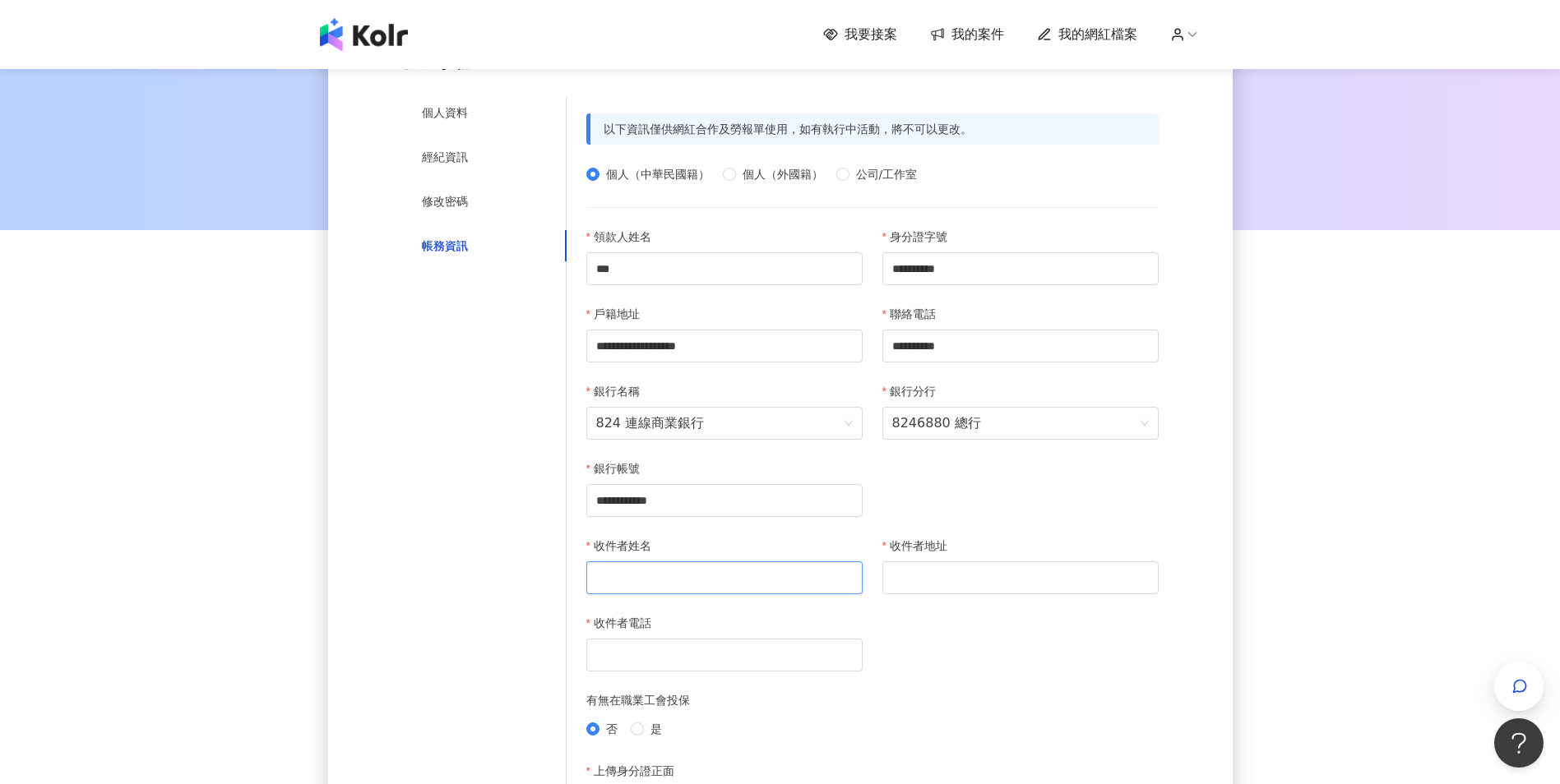
type input "***"
type input "**********"
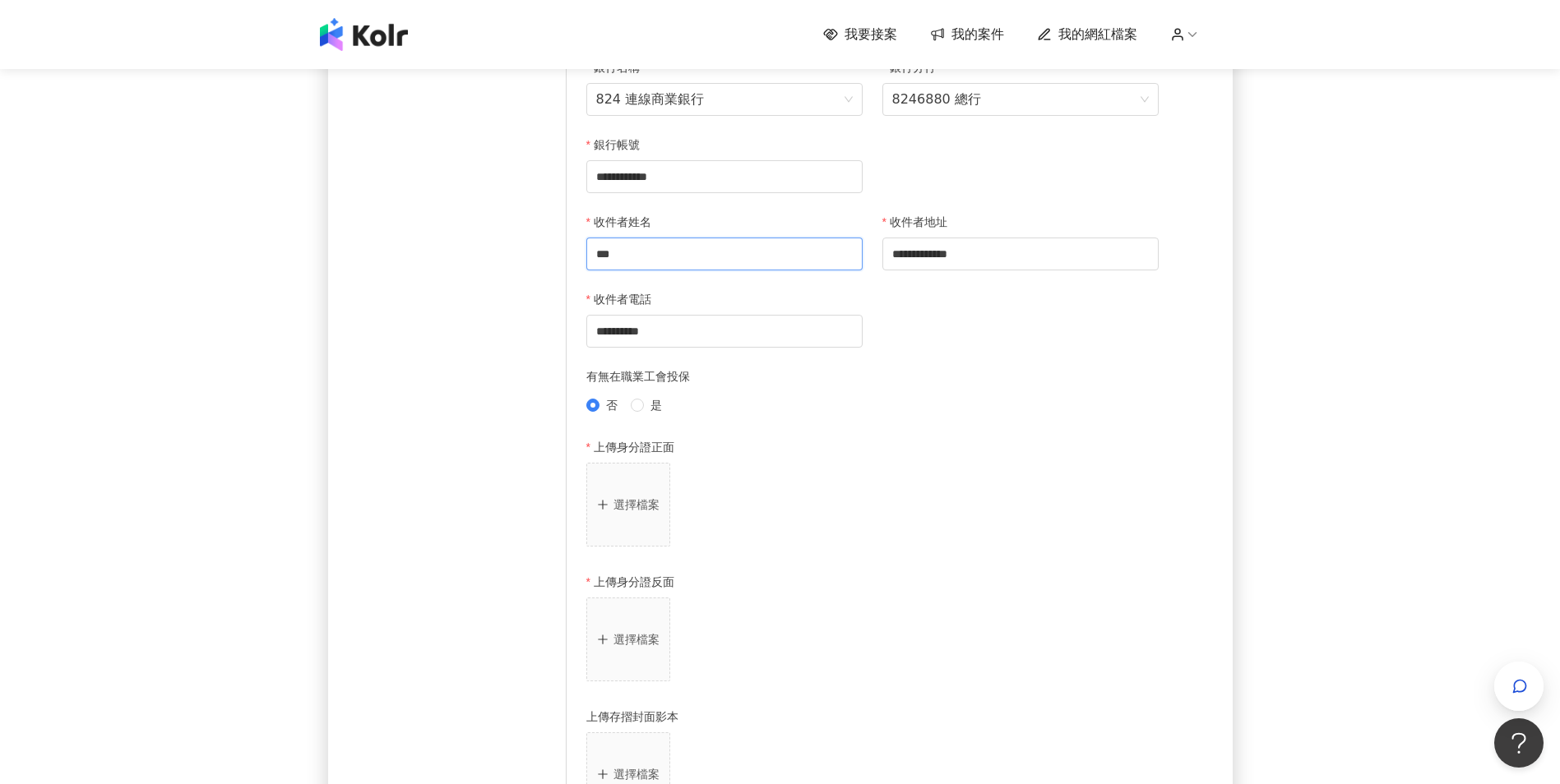
scroll to position [493, 0]
click at [680, 381] on label "有無在職業工會投保" at bounding box center [644, 372] width 115 height 18
click at [689, 388] on div "有無在職業工會投保" at bounding box center [872, 375] width 573 height 25
click at [688, 385] on div "有無在職業工會投保" at bounding box center [872, 375] width 573 height 25
click at [689, 388] on div "有無在職業工會投保" at bounding box center [872, 375] width 573 height 25
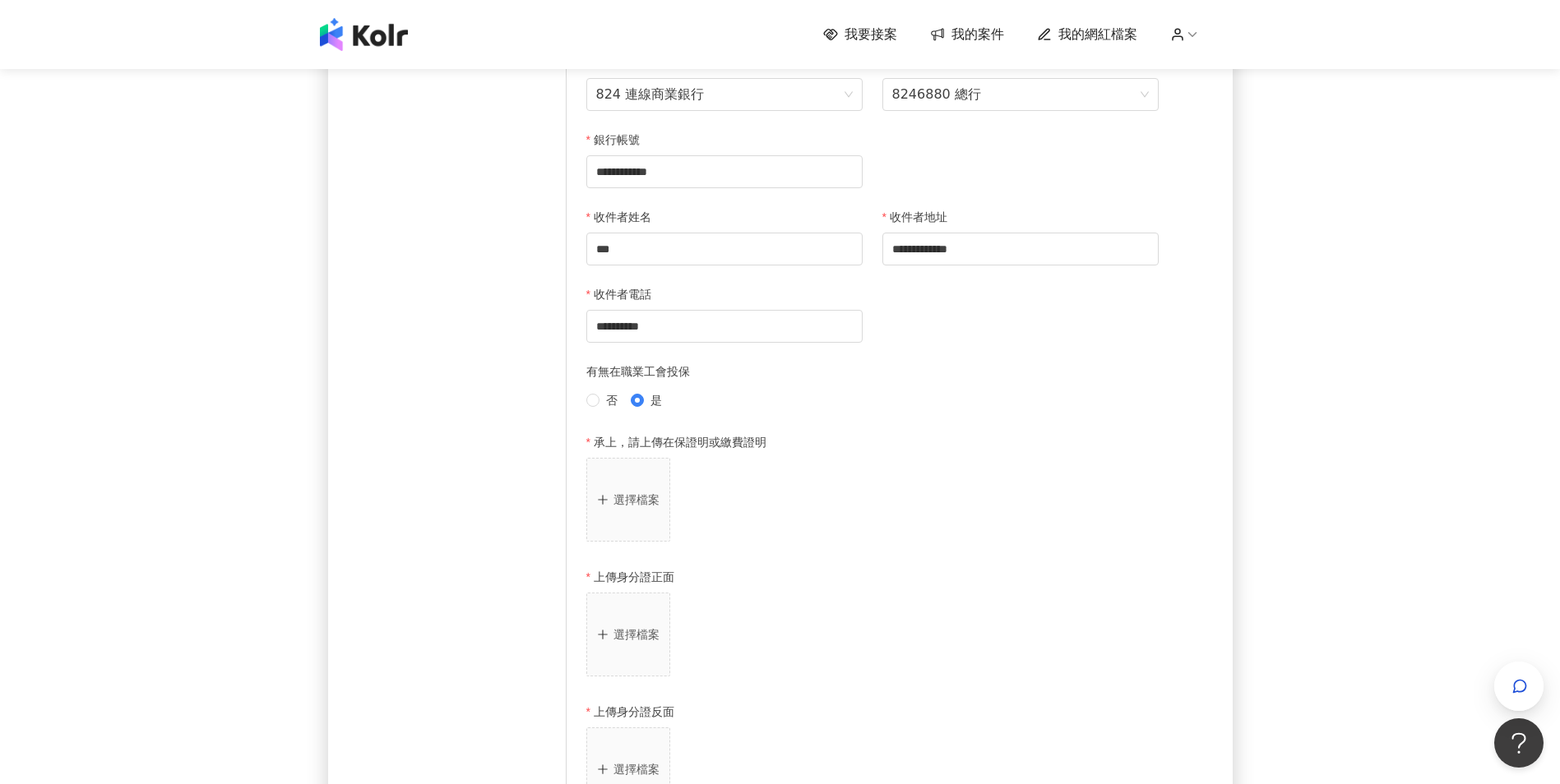
click at [685, 378] on label "有無在職業工會投保" at bounding box center [644, 372] width 115 height 18
drag, startPoint x: 695, startPoint y: 396, endPoint x: 692, endPoint y: 379, distance: 17.3
click at [692, 381] on div "有無在職業工會投保 否 是" at bounding box center [872, 389] width 573 height 51
drag, startPoint x: 692, startPoint y: 379, endPoint x: 688, endPoint y: 397, distance: 18.4
click at [688, 397] on div "否 是" at bounding box center [872, 400] width 573 height 18
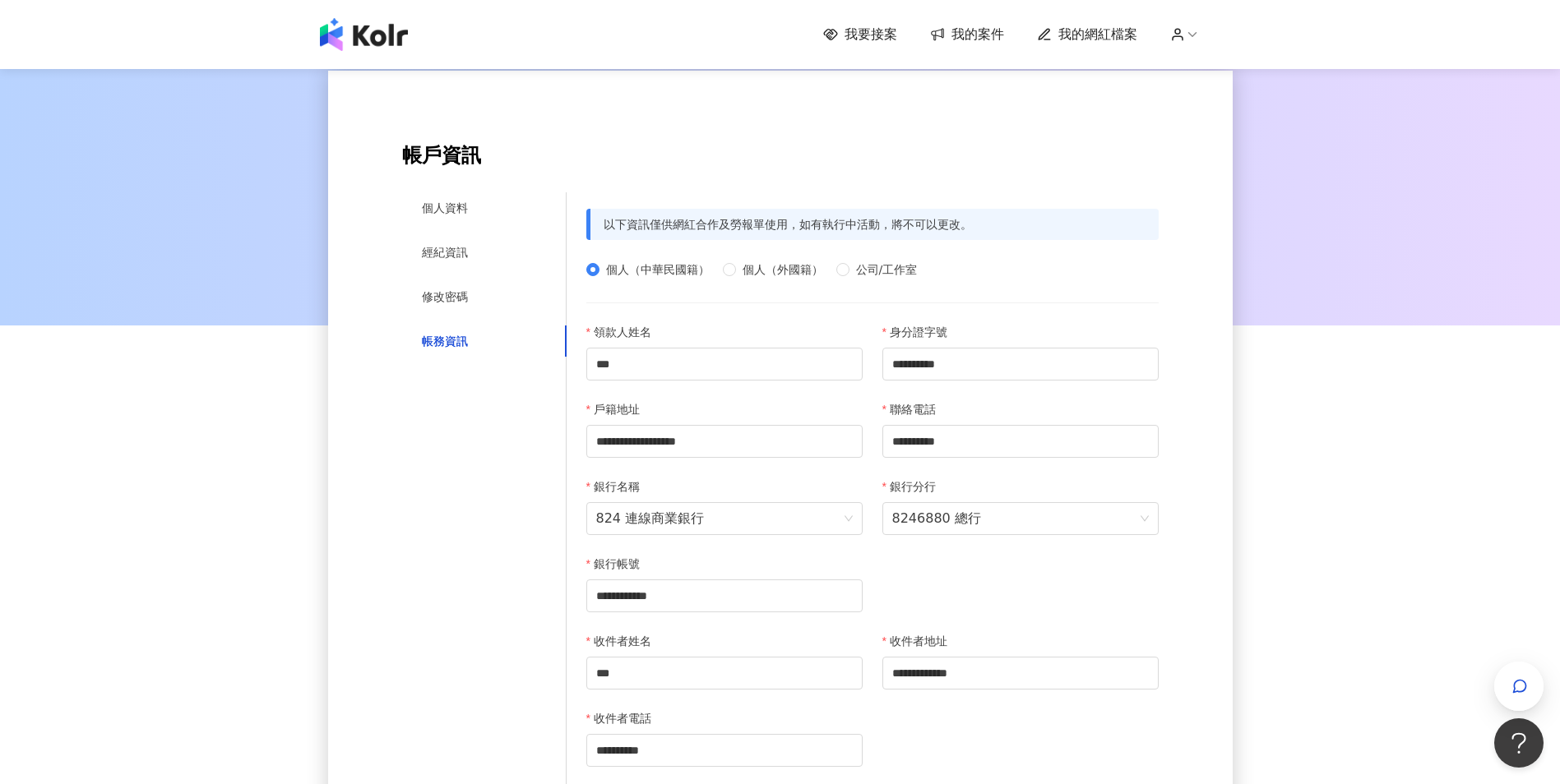
scroll to position [0, 0]
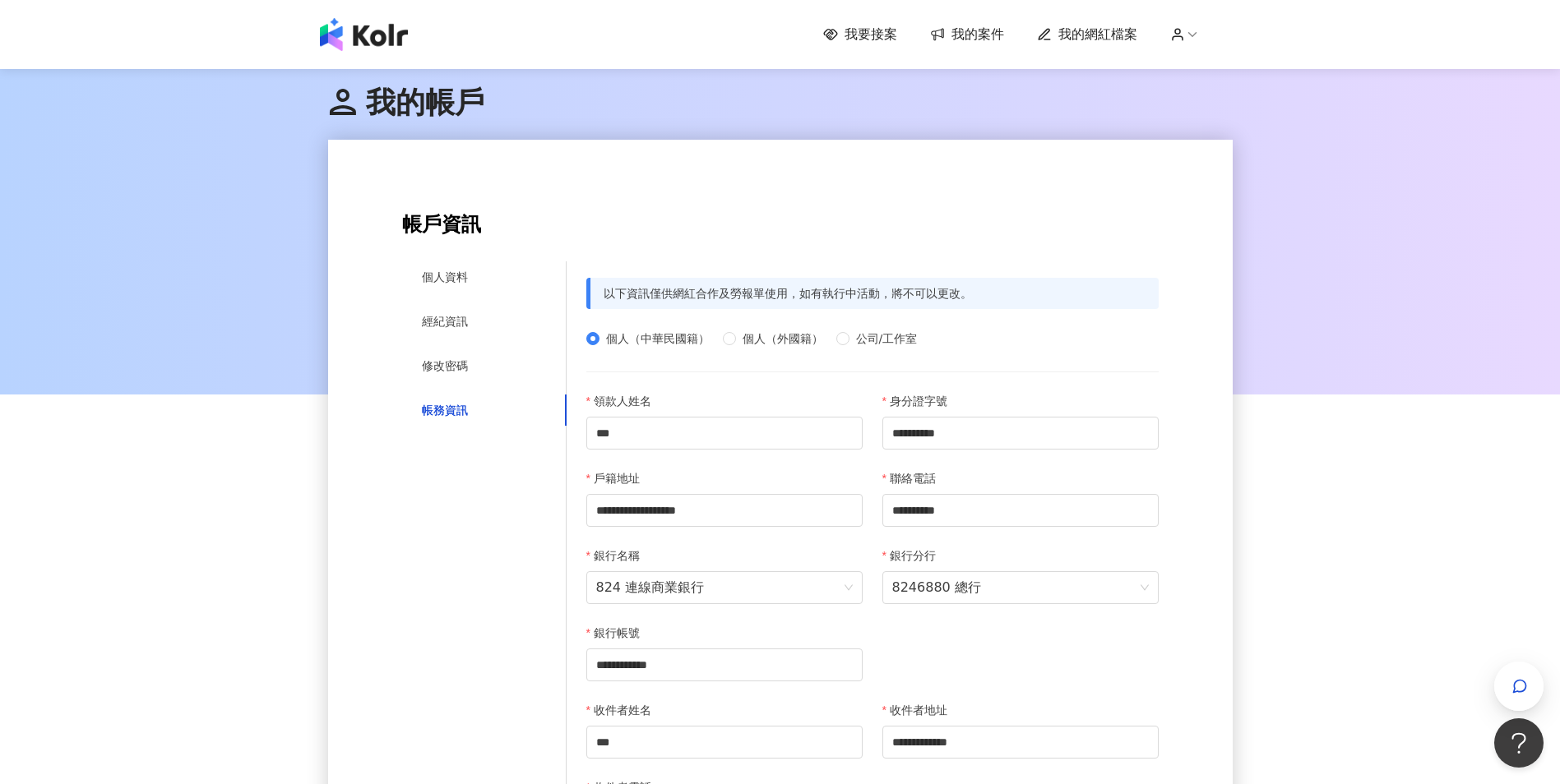
click at [466, 100] on span "我的帳戶" at bounding box center [407, 102] width 156 height 34
click at [408, 47] on img at bounding box center [363, 34] width 88 height 33
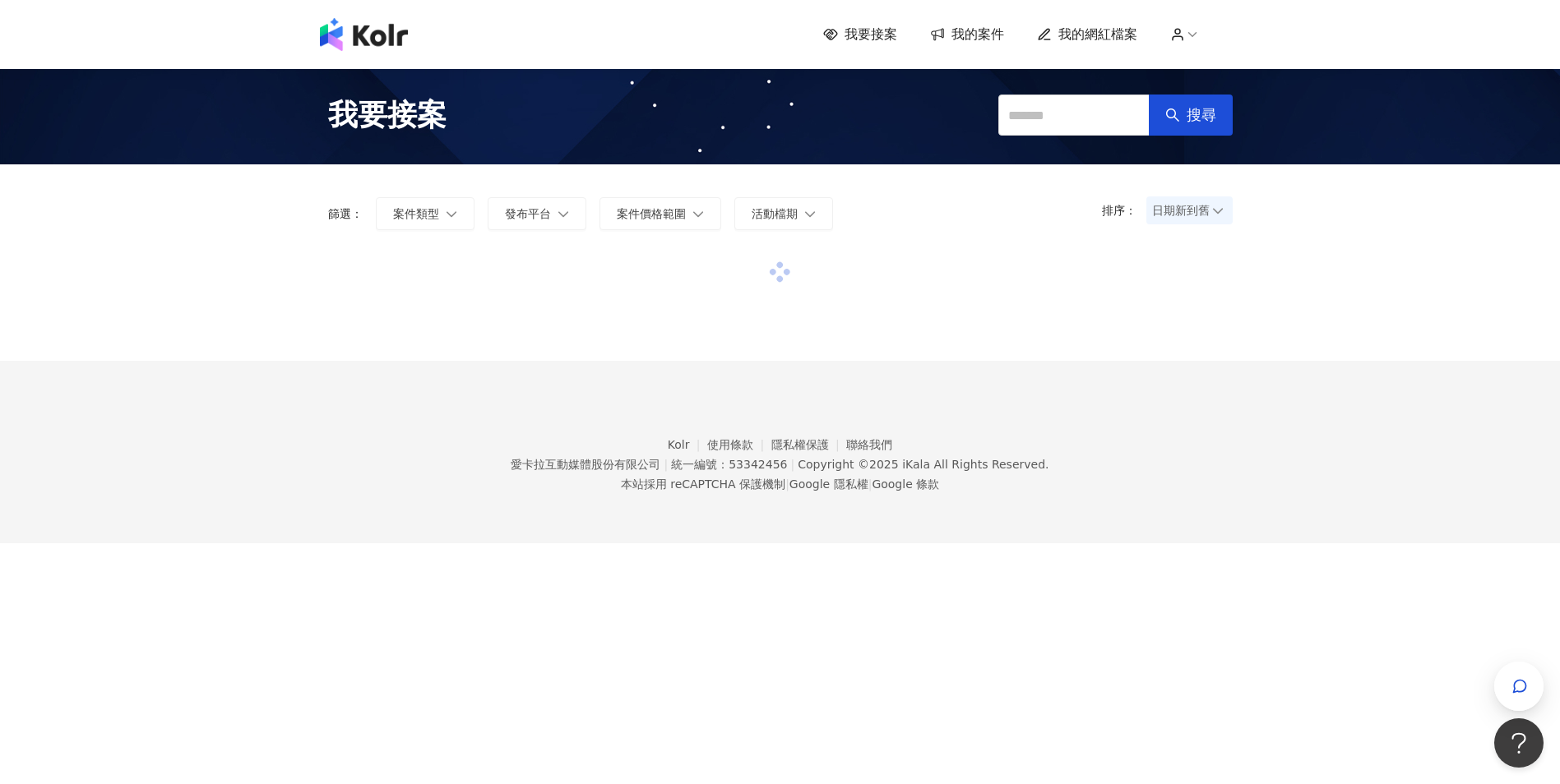
click at [1348, 160] on div "我要接案 搜尋" at bounding box center [780, 116] width 1560 height 99
